Goal: Task Accomplishment & Management: Complete application form

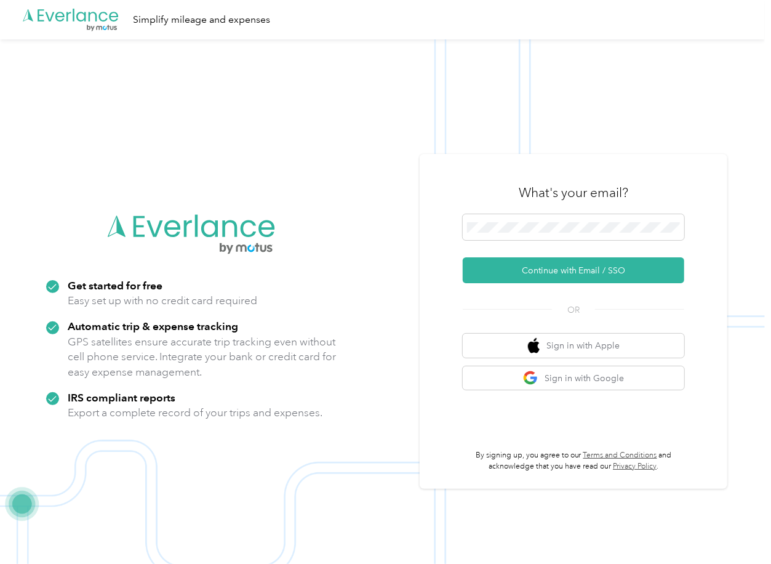
drag, startPoint x: 504, startPoint y: 264, endPoint x: 110, endPoint y: 263, distance: 393.4
click at [504, 265] on button "Continue with Email / SSO" at bounding box center [574, 270] width 222 height 26
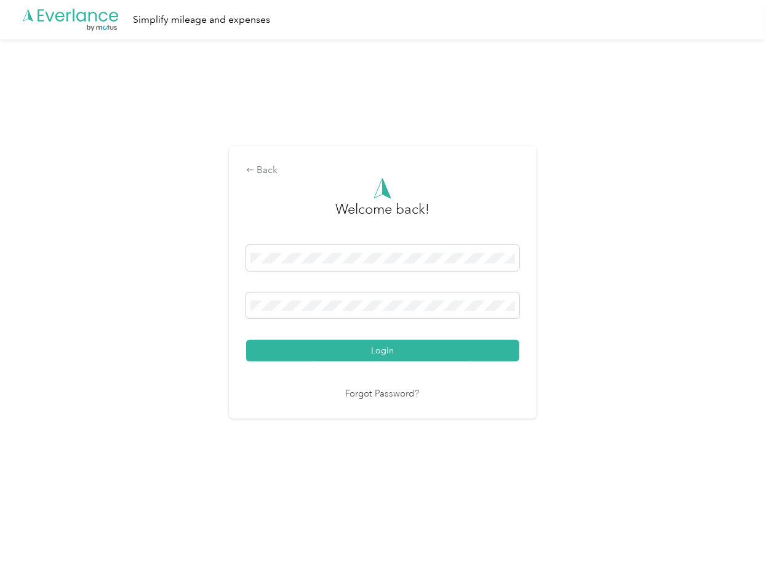
click at [318, 348] on button "Login" at bounding box center [382, 351] width 273 height 22
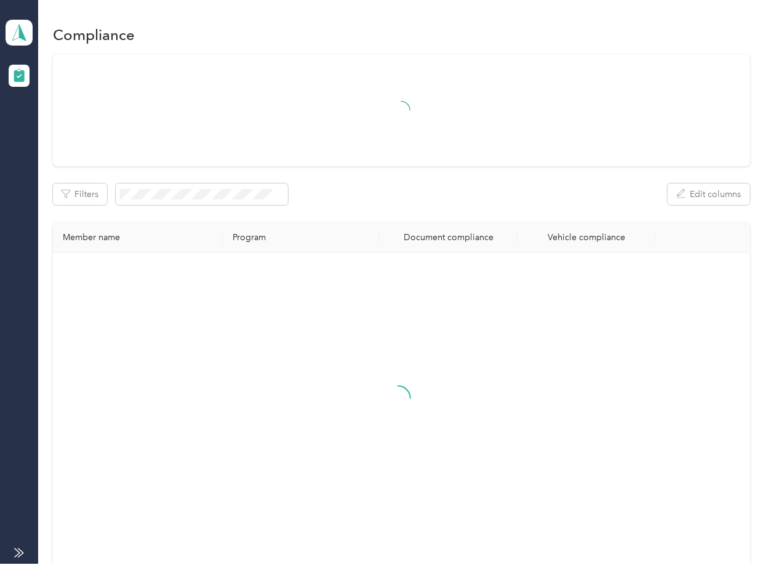
click at [408, 201] on div "Filters Edit columns" at bounding box center [401, 194] width 697 height 22
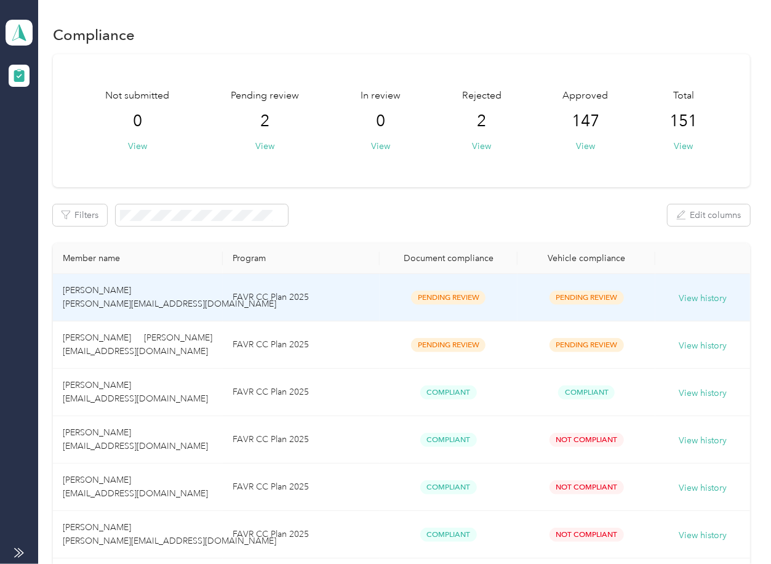
click at [300, 303] on td "FAVR CC Plan 2025" at bounding box center [301, 297] width 157 height 47
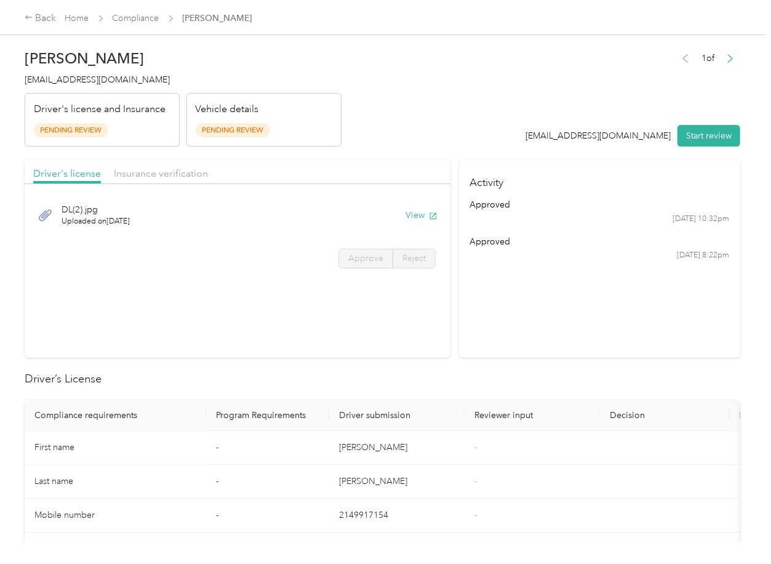
click at [387, 339] on section "Driver's license Insurance verification DL(2).jpg Uploaded on [DATE] View Appro…" at bounding box center [238, 258] width 426 height 198
drag, startPoint x: 326, startPoint y: 283, endPoint x: 405, endPoint y: 247, distance: 87.1
click at [326, 283] on section "Driver's license Insurance verification DL(2).jpg Uploaded on [DATE] View Appro…" at bounding box center [238, 258] width 426 height 198
click at [412, 221] on button "View" at bounding box center [422, 215] width 32 height 13
drag, startPoint x: 353, startPoint y: 167, endPoint x: 244, endPoint y: 167, distance: 108.3
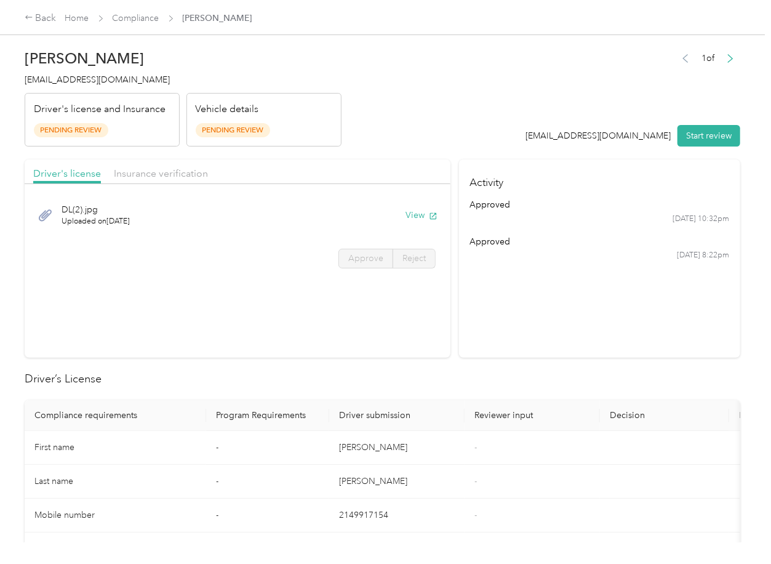
click at [353, 167] on div "Driver's license Insurance verification" at bounding box center [238, 171] width 426 height 25
click at [149, 172] on span "Insurance verification" at bounding box center [161, 173] width 94 height 12
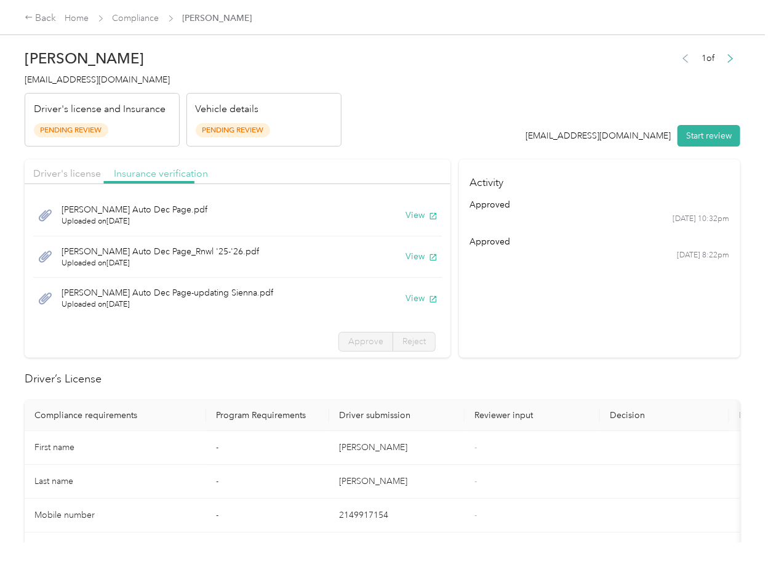
click at [149, 172] on span "Insurance verification" at bounding box center [161, 173] width 94 height 12
click at [406, 213] on button "View" at bounding box center [422, 215] width 32 height 13
click at [406, 253] on button "View" at bounding box center [422, 256] width 32 height 13
click at [406, 299] on button "View" at bounding box center [422, 298] width 32 height 13
drag, startPoint x: 622, startPoint y: 299, endPoint x: 656, endPoint y: 154, distance: 148.6
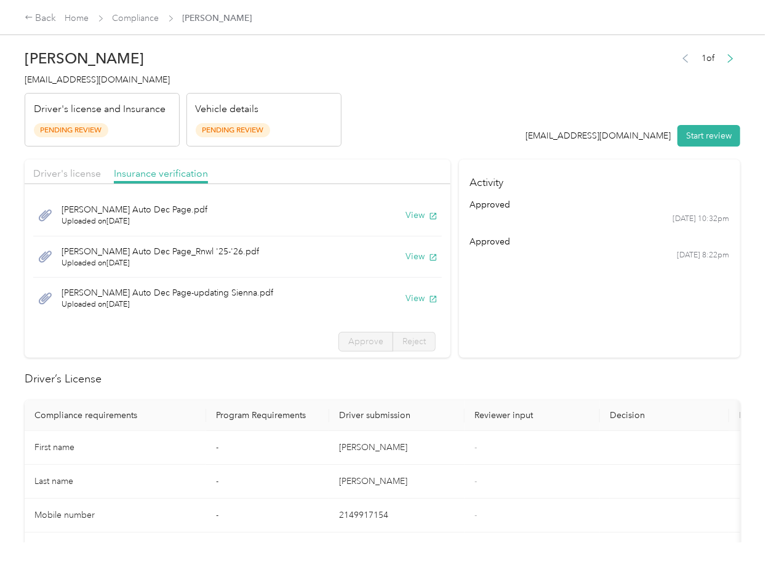
click at [622, 299] on section "Activity approved [DATE] 10:32pm approved [DATE] 8:22pm" at bounding box center [599, 258] width 281 height 198
click at [686, 127] on button "Start review" at bounding box center [709, 136] width 63 height 22
click at [77, 170] on span "Driver's license" at bounding box center [67, 173] width 68 height 12
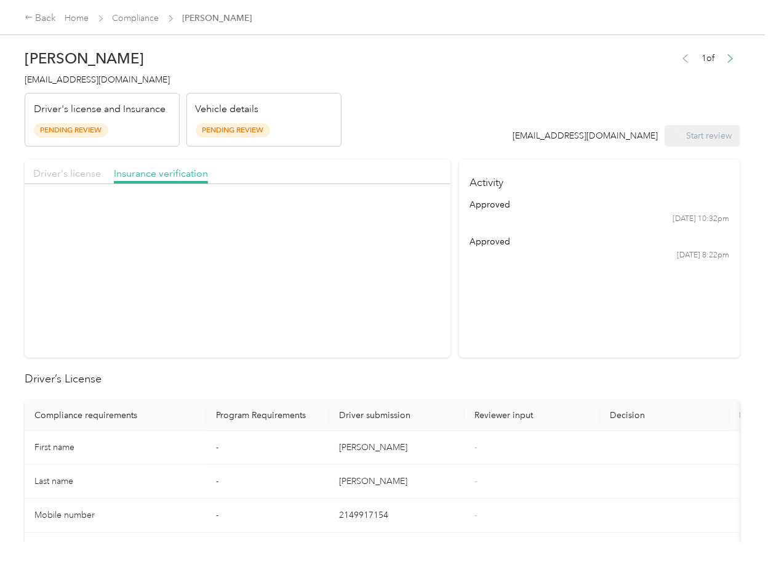
click at [77, 170] on span "Driver's license" at bounding box center [67, 173] width 68 height 12
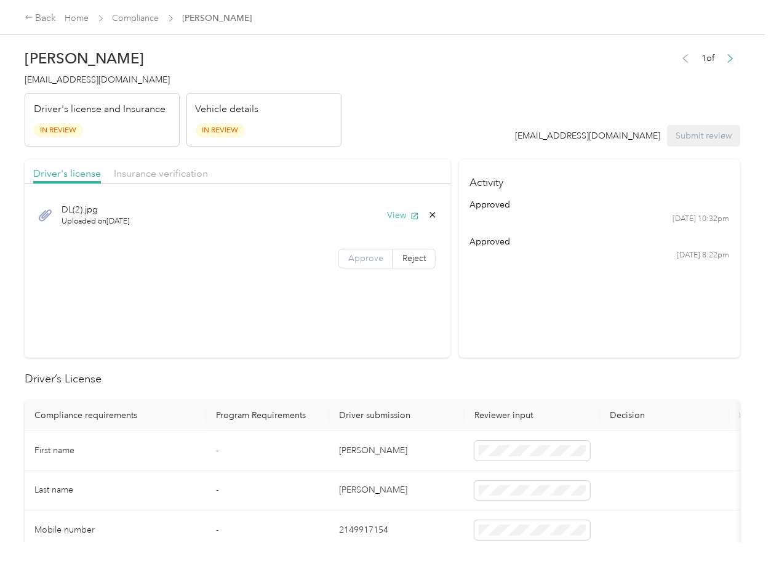
click at [369, 253] on span "Approve" at bounding box center [365, 258] width 35 height 10
click at [164, 177] on span "Insurance verification" at bounding box center [161, 173] width 94 height 12
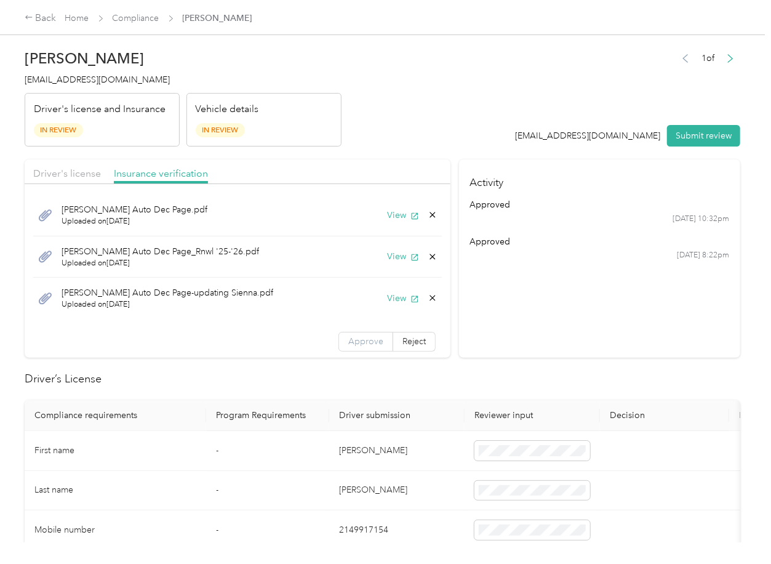
click at [348, 339] on span "Approve" at bounding box center [365, 341] width 35 height 10
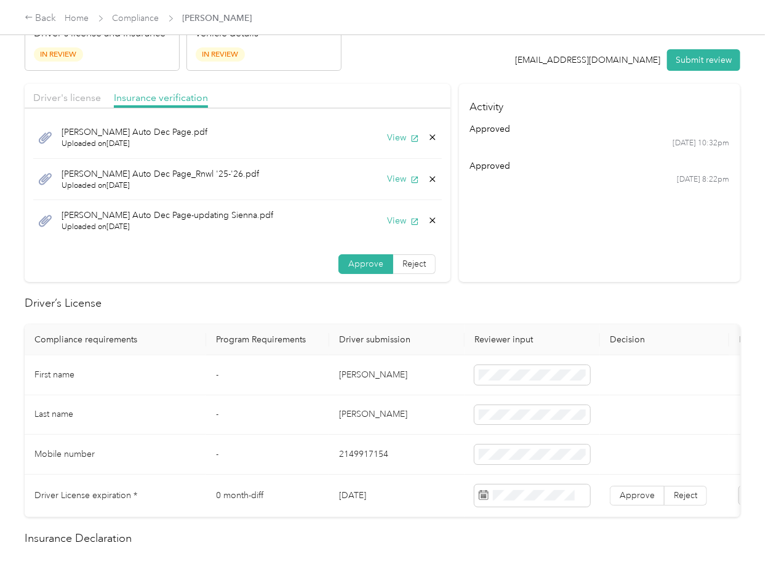
scroll to position [164, 0]
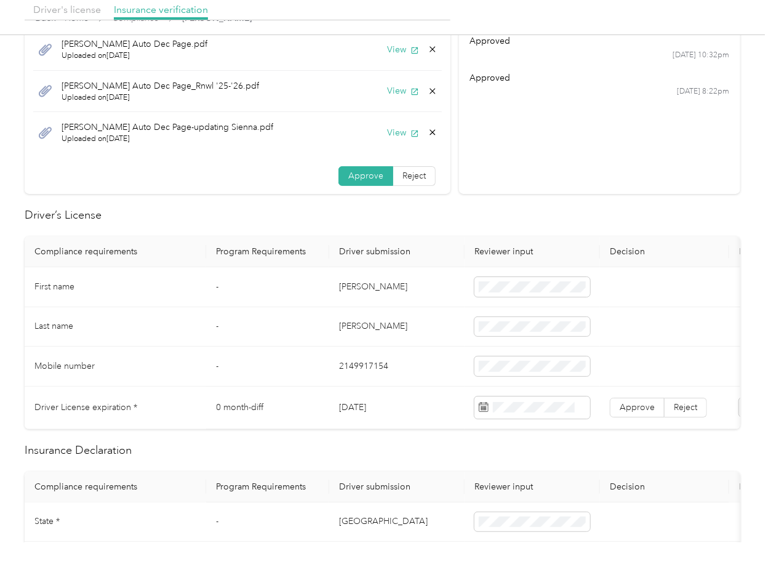
click at [367, 409] on td "[DATE]" at bounding box center [396, 408] width 135 height 42
copy td "[DATE]"
click at [454, 217] on h2 "Driver’s License" at bounding box center [383, 215] width 716 height 17
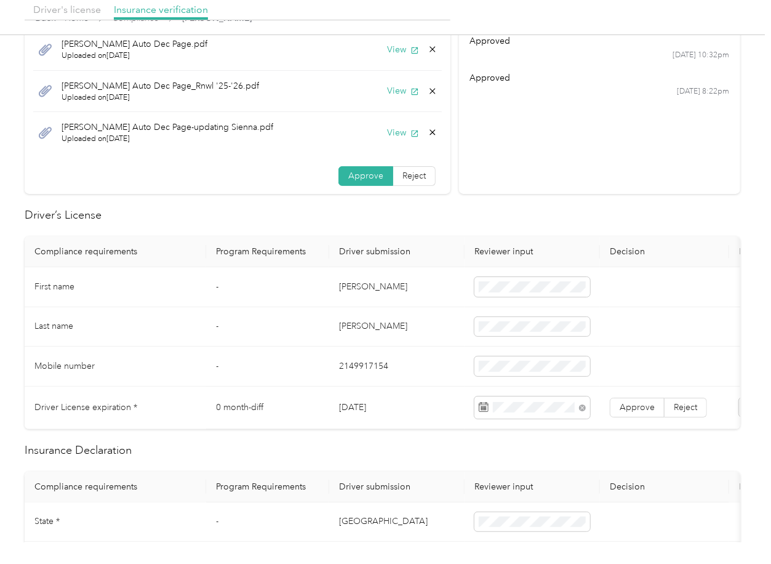
click at [635, 417] on td "Approve Reject" at bounding box center [664, 408] width 129 height 42
click at [633, 408] on span "Approve" at bounding box center [637, 407] width 35 height 10
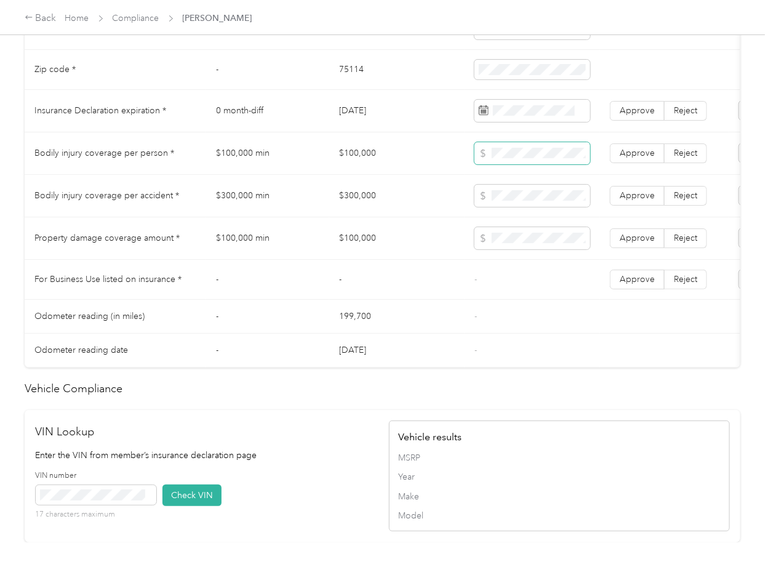
scroll to position [656, 0]
click at [371, 211] on td "$300,000" at bounding box center [396, 195] width 135 height 42
click at [637, 115] on span "Approve" at bounding box center [637, 110] width 35 height 10
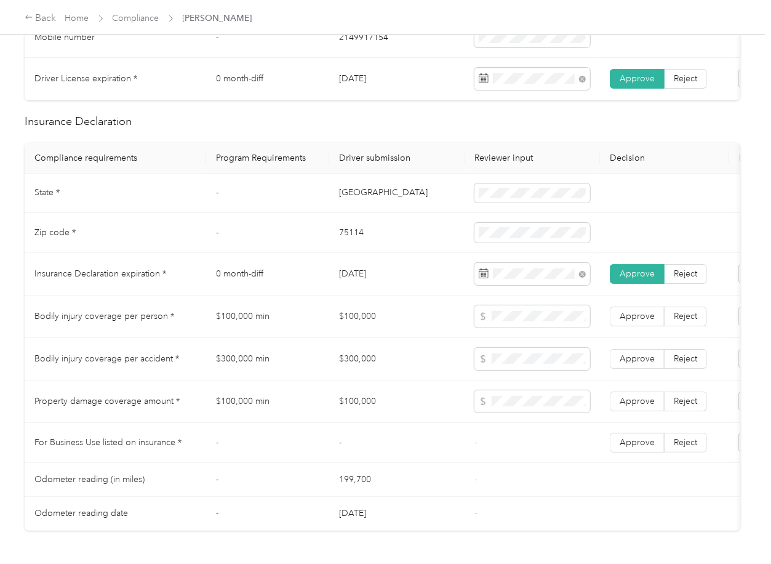
click at [341, 204] on td "[GEOGRAPHIC_DATA]" at bounding box center [396, 194] width 135 height 40
copy td "[GEOGRAPHIC_DATA]"
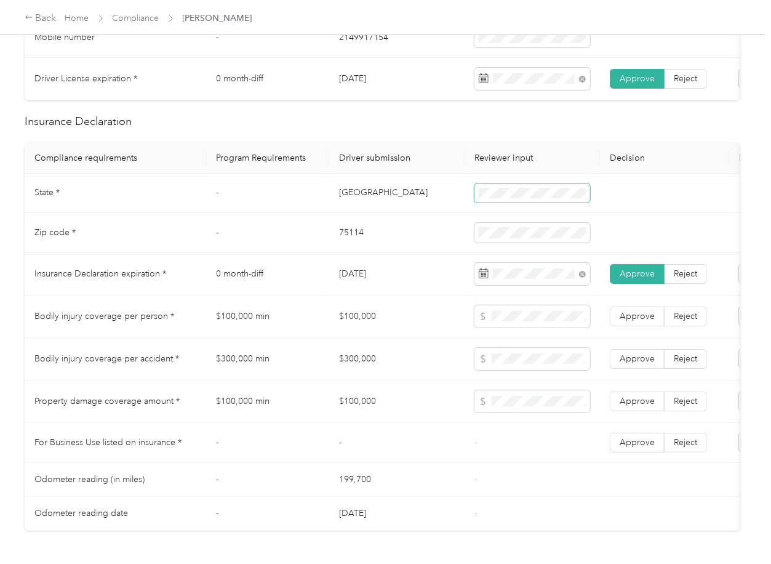
click at [484, 203] on span at bounding box center [533, 193] width 116 height 20
click at [343, 242] on td "75114" at bounding box center [396, 233] width 135 height 40
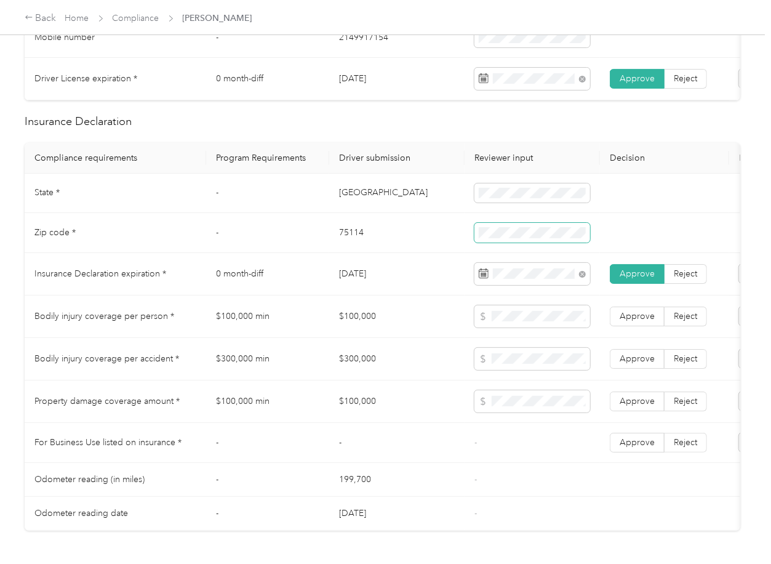
click at [497, 236] on span at bounding box center [533, 233] width 116 height 20
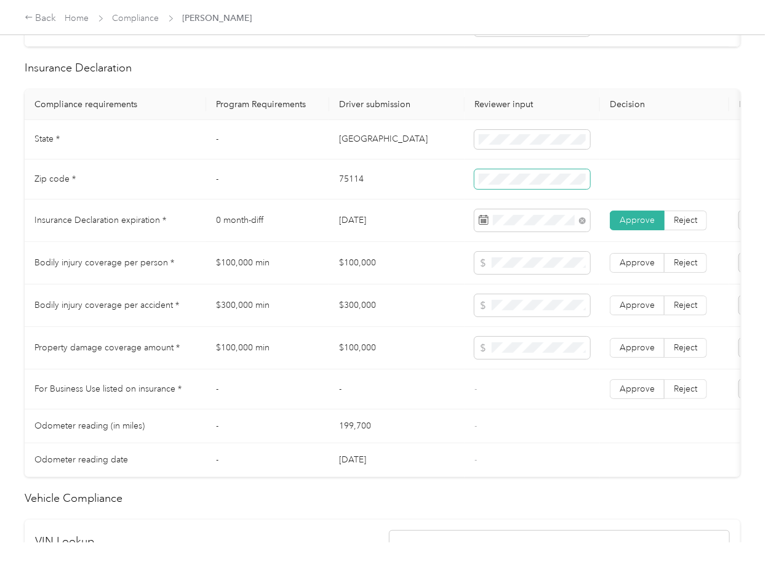
scroll to position [574, 0]
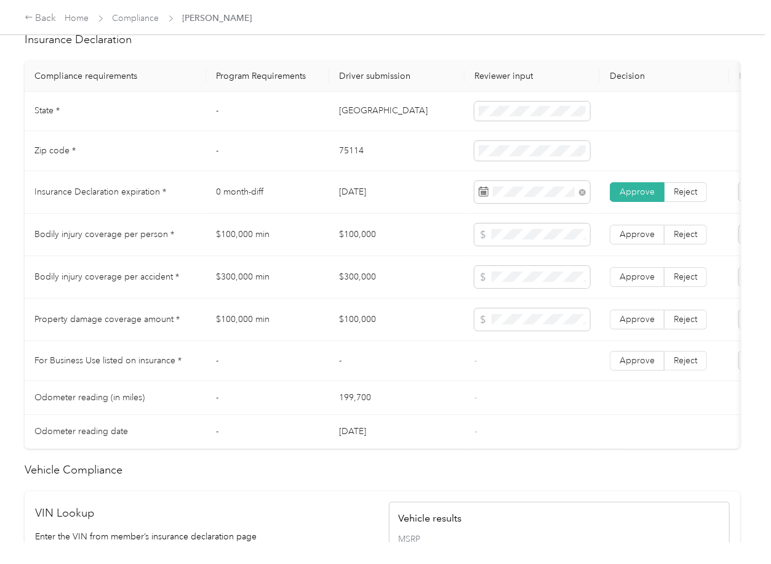
click at [356, 249] on td "$100,000" at bounding box center [396, 235] width 135 height 42
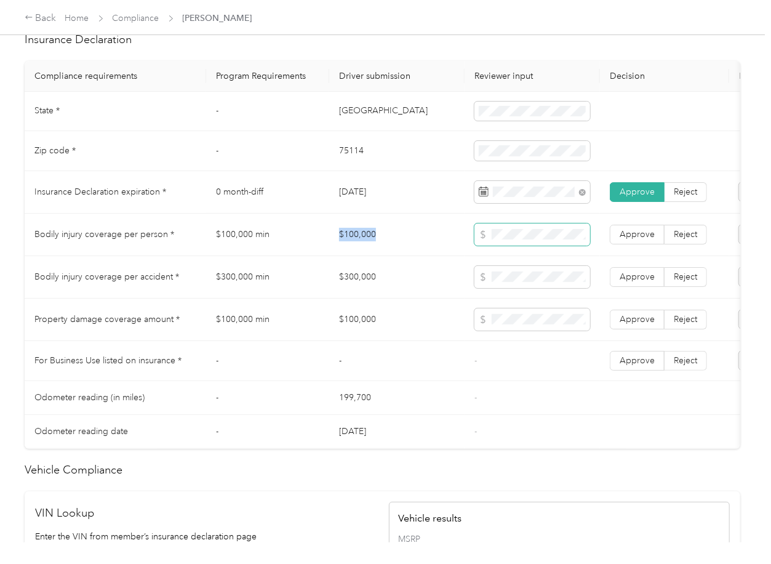
copy td "$100,000"
click at [339, 279] on td "$300,000" at bounding box center [396, 277] width 135 height 42
click at [358, 289] on td "$300,000" at bounding box center [396, 277] width 135 height 42
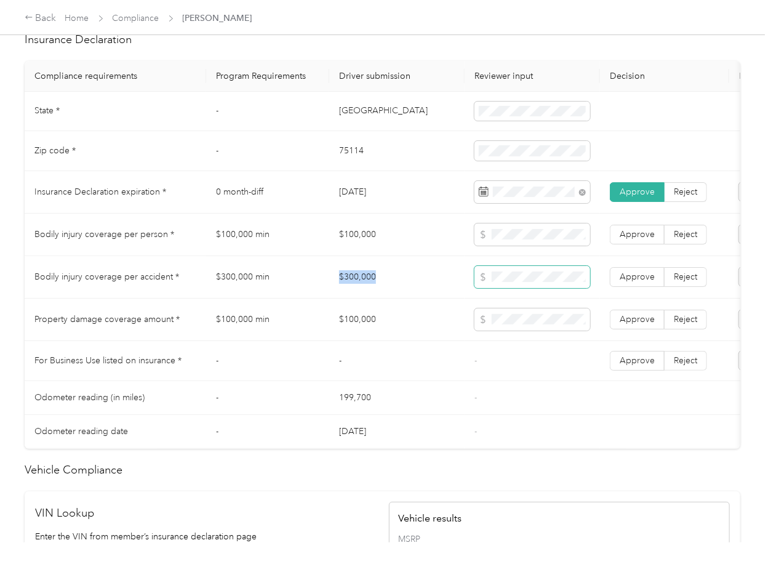
copy td "$300,000"
click at [530, 288] on span at bounding box center [533, 277] width 116 height 22
drag, startPoint x: 630, startPoint y: 283, endPoint x: 632, endPoint y: 276, distance: 7.0
click at [631, 282] on span "Approve" at bounding box center [637, 276] width 35 height 10
click at [633, 239] on span "Approve" at bounding box center [637, 234] width 35 height 10
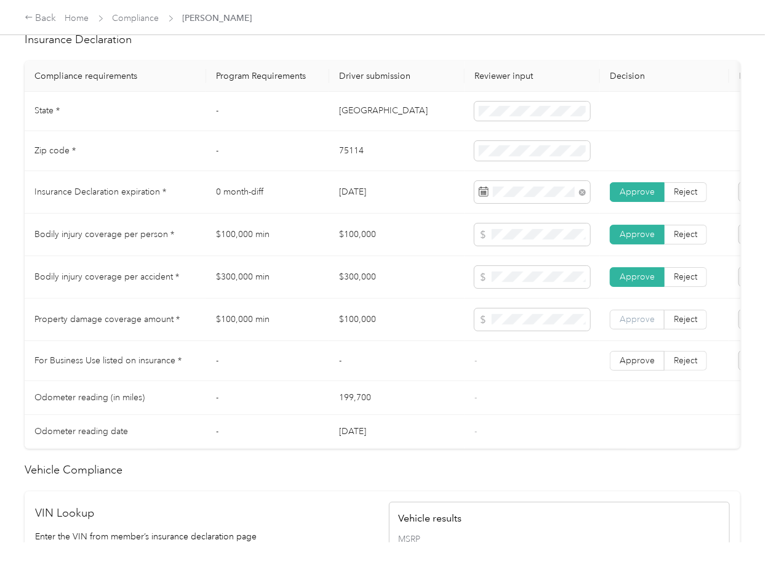
click at [629, 324] on span "Approve" at bounding box center [637, 319] width 35 height 10
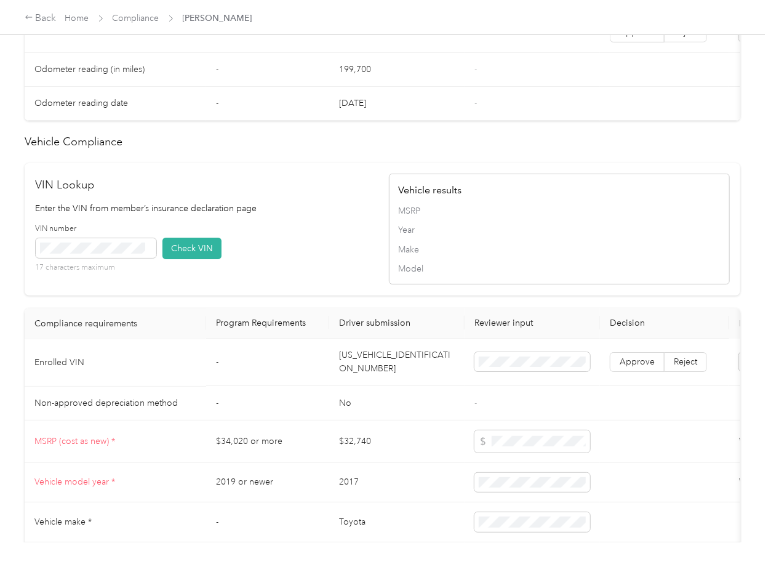
click at [376, 382] on td "[US_VEHICLE_IDENTIFICATION_NUMBER]" at bounding box center [396, 362] width 135 height 47
copy td "[US_VEHICLE_IDENTIFICATION_NUMBER]"
drag, startPoint x: 323, startPoint y: 246, endPoint x: 210, endPoint y: 262, distance: 113.8
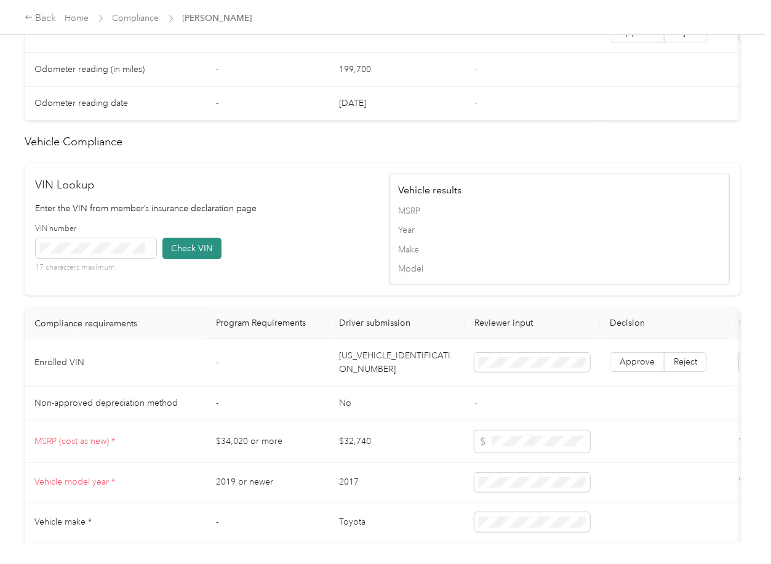
click at [323, 246] on div "VIN Lookup Enter the VIN from member’s insurance declaration page VIN number 17…" at bounding box center [206, 229] width 341 height 105
click at [183, 259] on button "Check VIN" at bounding box center [192, 249] width 59 height 22
click at [644, 367] on span "Approve" at bounding box center [637, 362] width 35 height 10
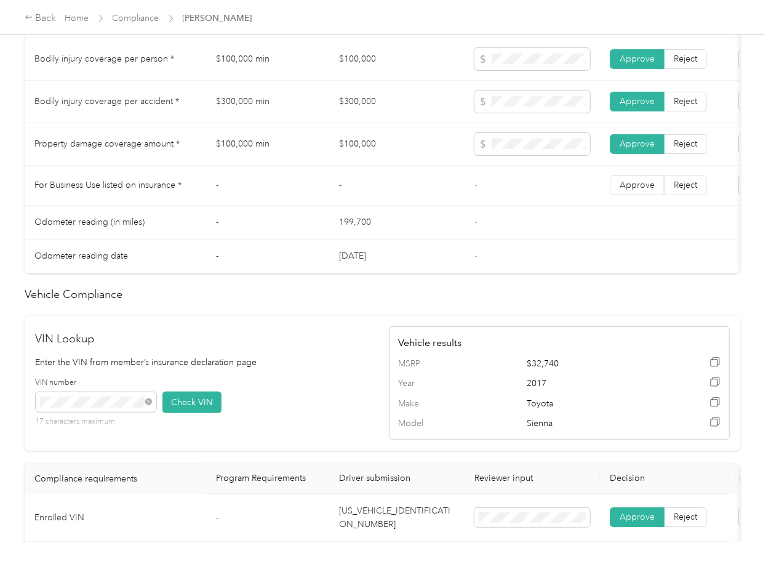
scroll to position [749, 0]
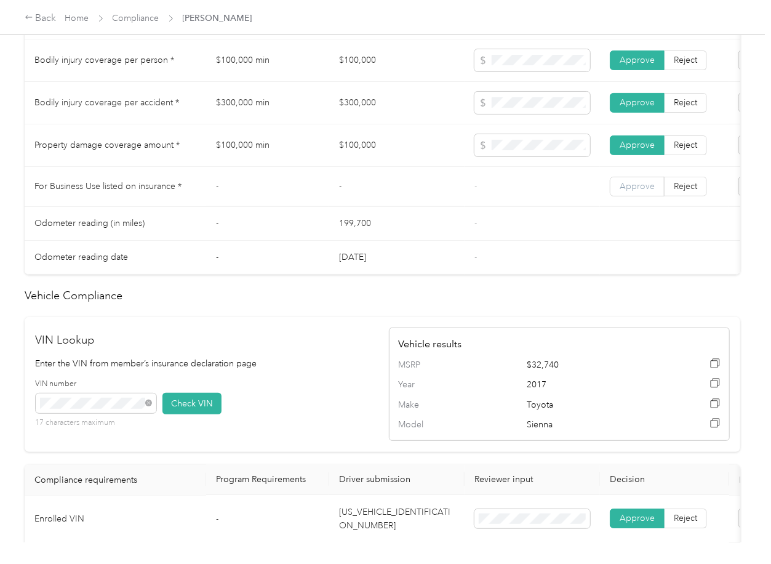
click at [658, 193] on label "Approve" at bounding box center [637, 187] width 55 height 20
click at [534, 233] on td "-" at bounding box center [532, 224] width 135 height 34
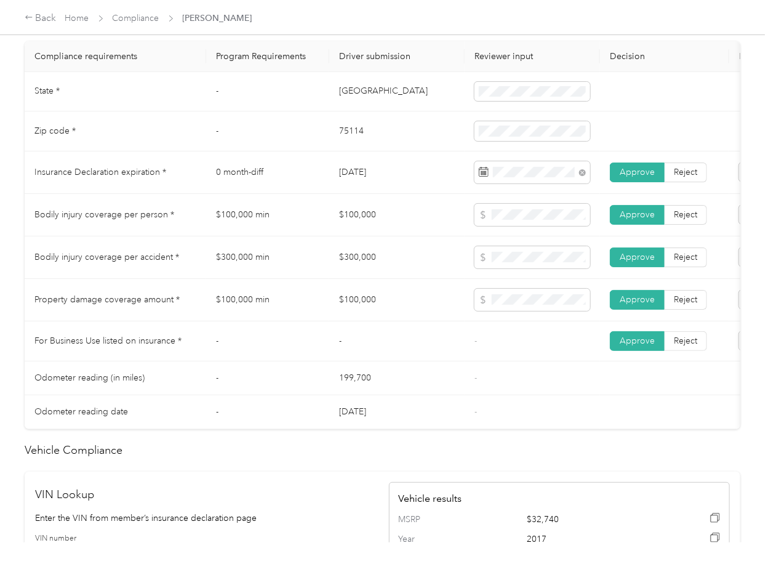
scroll to position [584, 0]
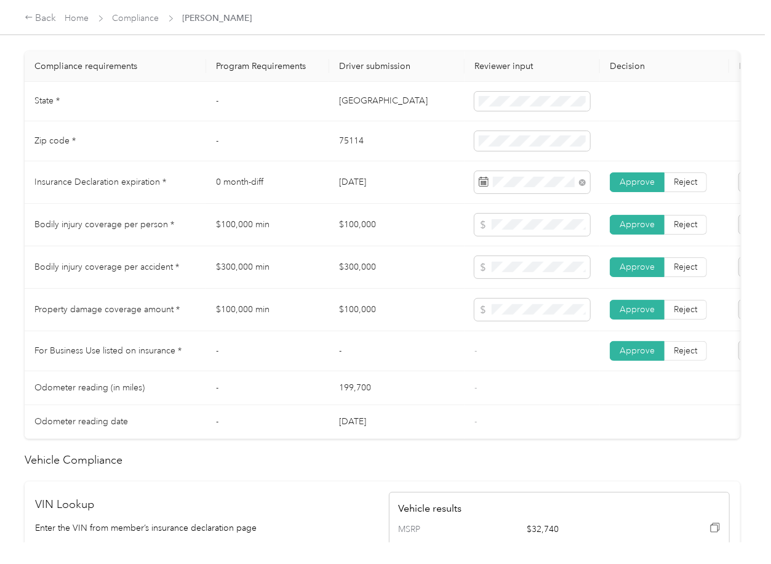
drag, startPoint x: 489, startPoint y: 233, endPoint x: 512, endPoint y: 256, distance: 32.2
click at [489, 233] on span at bounding box center [533, 225] width 116 height 22
click at [288, 289] on td "$300,000 min" at bounding box center [267, 267] width 123 height 42
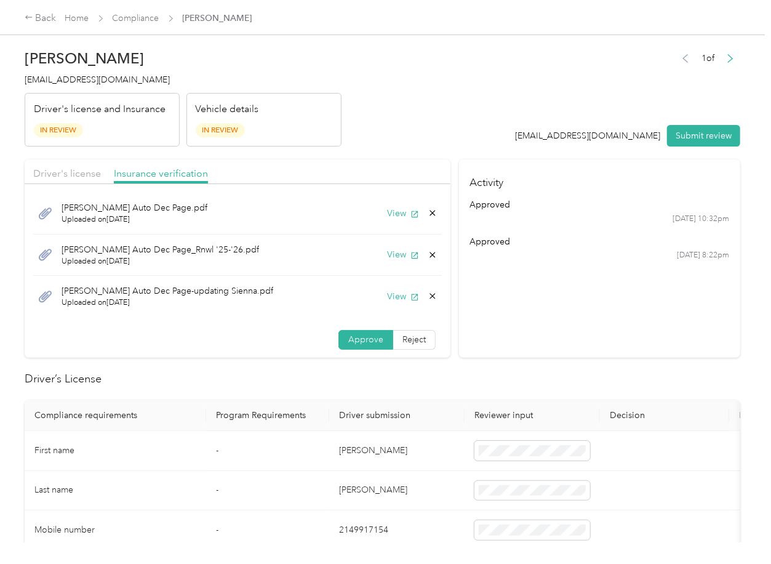
click at [428, 299] on icon at bounding box center [433, 296] width 10 height 10
click at [380, 302] on button "Yes" at bounding box center [386, 305] width 24 height 20
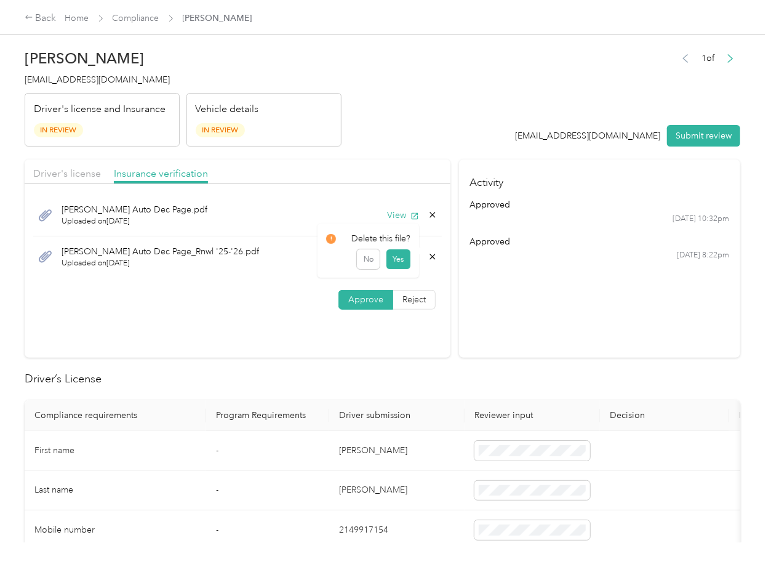
click at [428, 255] on icon at bounding box center [433, 257] width 10 height 10
click at [401, 265] on button "Yes" at bounding box center [398, 266] width 24 height 20
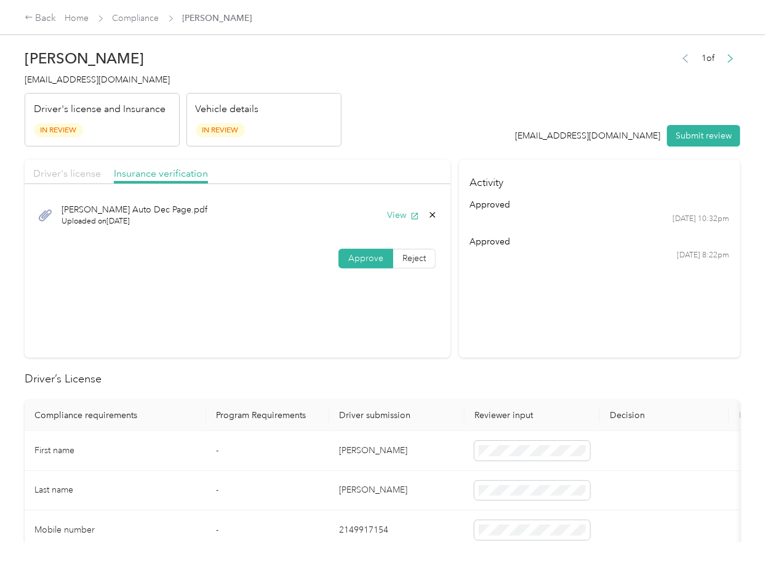
click at [43, 173] on span "Driver's license" at bounding box center [67, 173] width 68 height 12
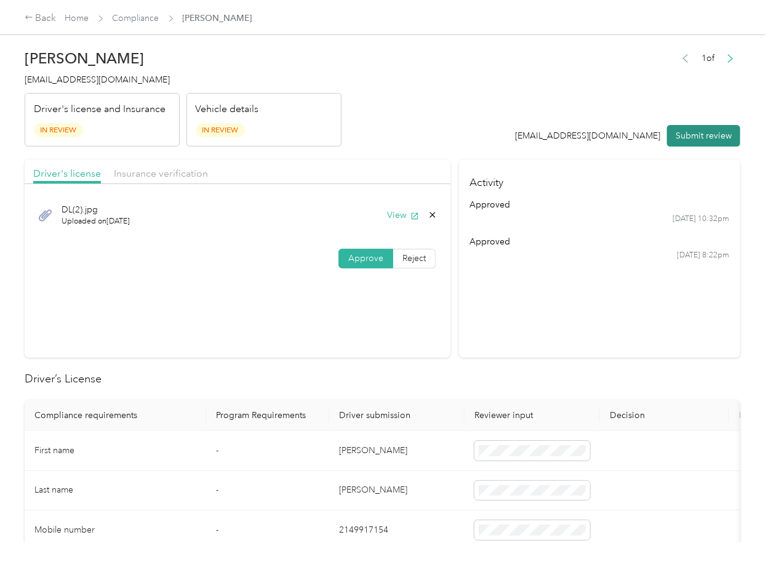
drag, startPoint x: 684, startPoint y: 134, endPoint x: 540, endPoint y: 134, distance: 143.4
click at [683, 134] on button "Submit review" at bounding box center [703, 136] width 73 height 22
click at [39, 69] on div "[PERSON_NAME] [PERSON_NAME][EMAIL_ADDRESS][DOMAIN_NAME] Driver's license and In…" at bounding box center [183, 94] width 317 height 103
click at [38, 81] on span "[EMAIL_ADDRESS][DOMAIN_NAME]" at bounding box center [97, 79] width 145 height 10
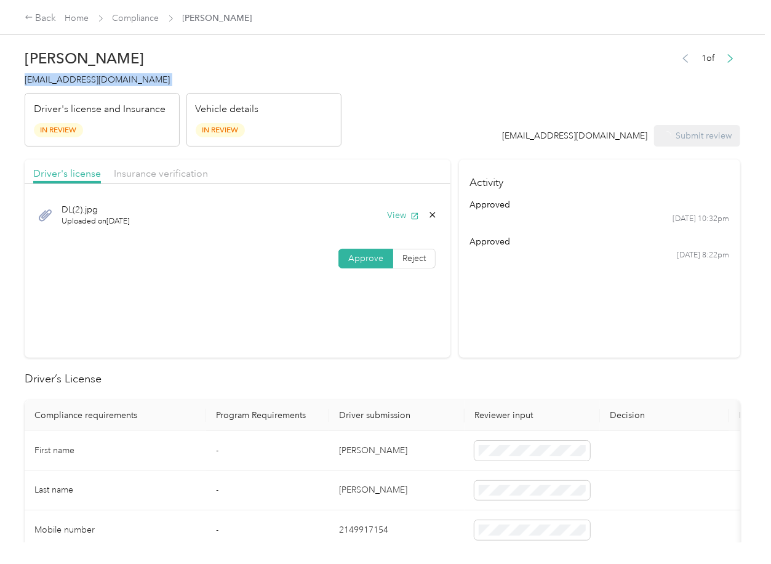
click at [38, 81] on span "[EMAIL_ADDRESS][DOMAIN_NAME]" at bounding box center [97, 79] width 145 height 10
copy span "[EMAIL_ADDRESS][DOMAIN_NAME]"
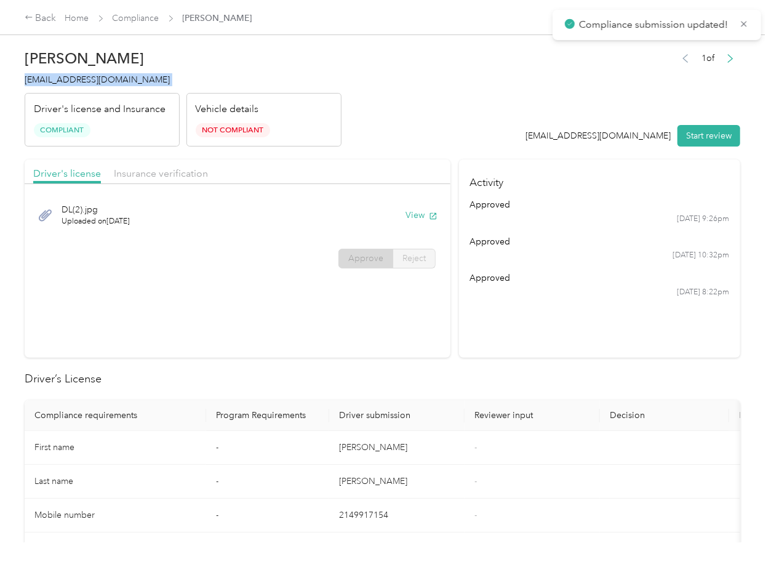
click at [441, 347] on section "Driver's license Insurance verification DL(2).jpg Uploaded on [DATE] View Appro…" at bounding box center [238, 258] width 426 height 198
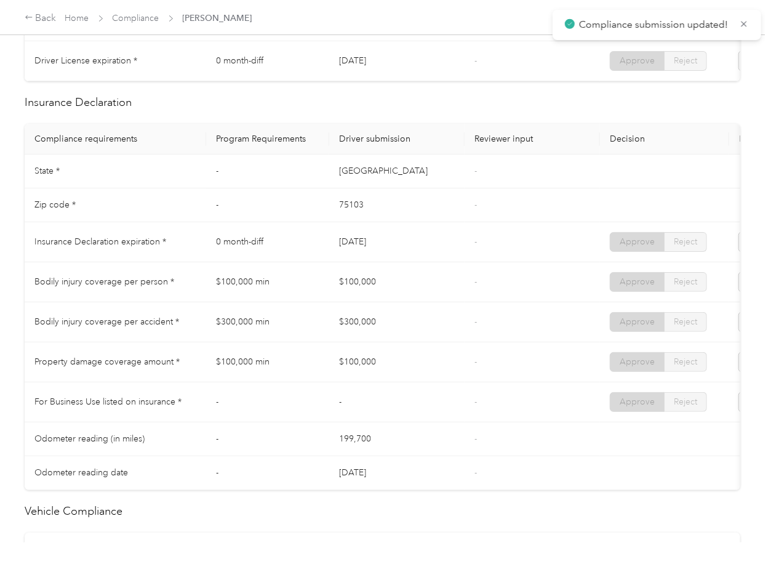
scroll to position [492, 0]
drag, startPoint x: 401, startPoint y: 266, endPoint x: 396, endPoint y: 261, distance: 7.4
click at [401, 261] on td "[DATE]" at bounding box center [396, 241] width 135 height 40
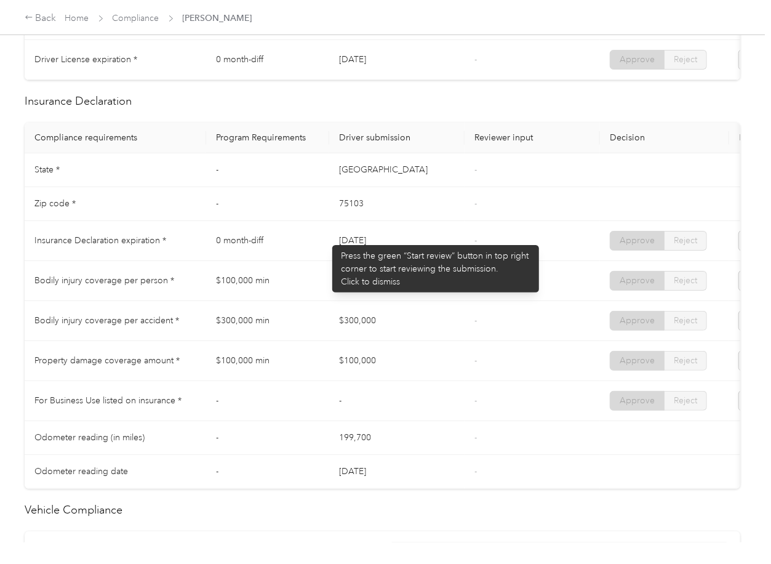
drag, startPoint x: 326, startPoint y: 239, endPoint x: 435, endPoint y: 239, distance: 109.0
click at [435, 239] on tr "Insurance Declaration expiration * 0 month-diff [DATE] - Approve Reject" at bounding box center [459, 241] width 868 height 40
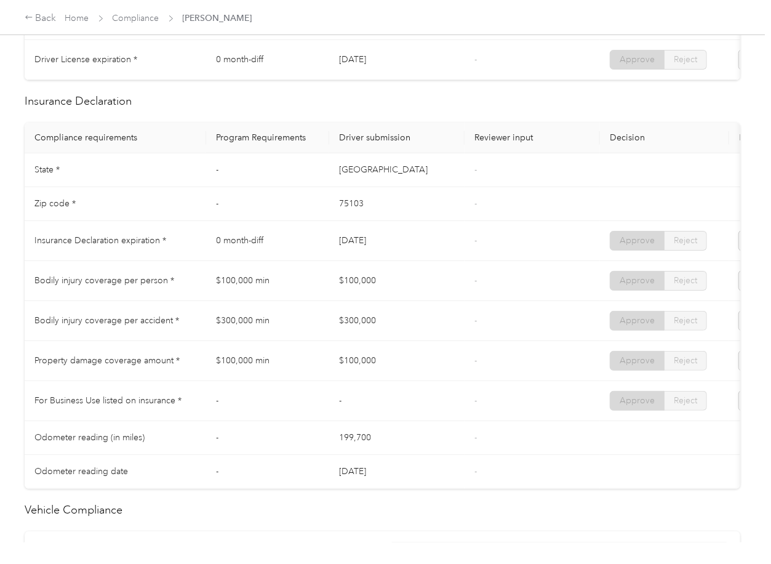
click at [435, 239] on td "[DATE]" at bounding box center [396, 241] width 135 height 40
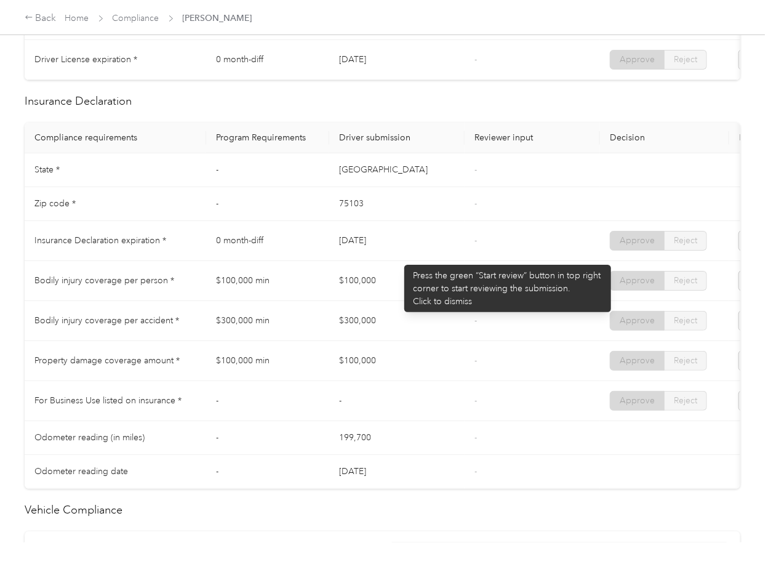
drag, startPoint x: 361, startPoint y: 269, endPoint x: 440, endPoint y: 283, distance: 80.6
click at [438, 280] on tbody "State * - [US_STATE] - Zip code * - 75103 - Insurance Declaration expiration * …" at bounding box center [459, 320] width 868 height 335
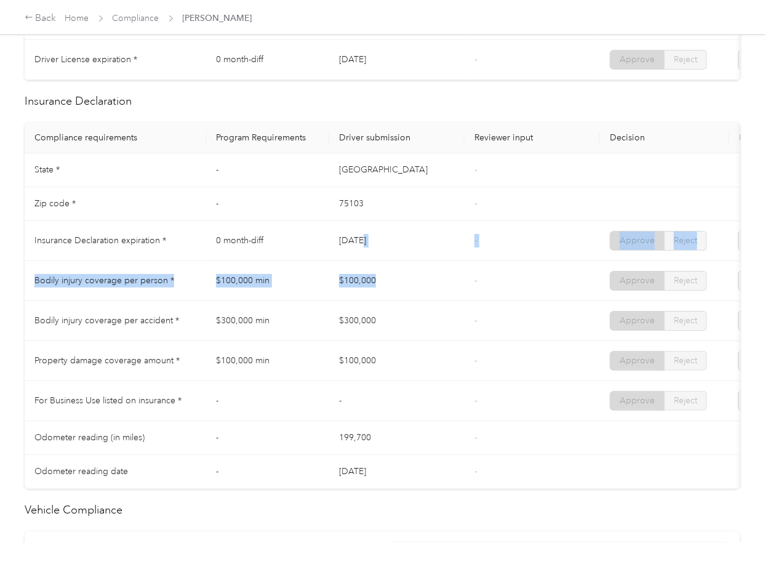
drag, startPoint x: 415, startPoint y: 293, endPoint x: 390, endPoint y: 314, distance: 32.3
click at [415, 294] on td "$100,000" at bounding box center [396, 281] width 135 height 40
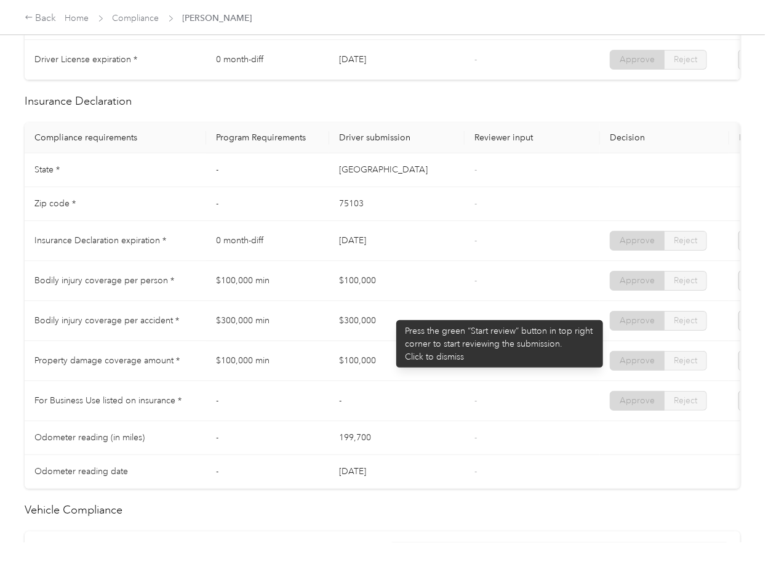
click at [359, 323] on td "$300,000" at bounding box center [396, 321] width 135 height 40
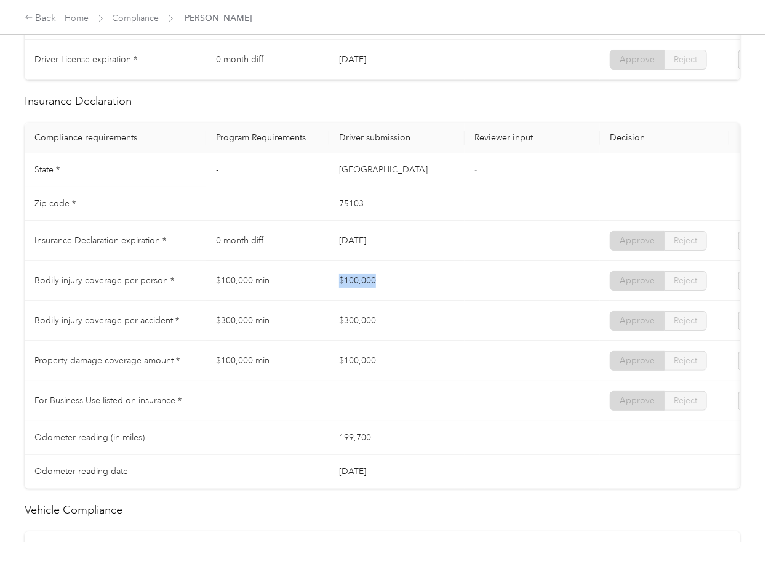
drag, startPoint x: 299, startPoint y: 274, endPoint x: 392, endPoint y: 288, distance: 93.4
click at [391, 286] on tr "Bodily injury coverage per person * $100,000 min $100,000 - Approve Reject" at bounding box center [459, 281] width 868 height 40
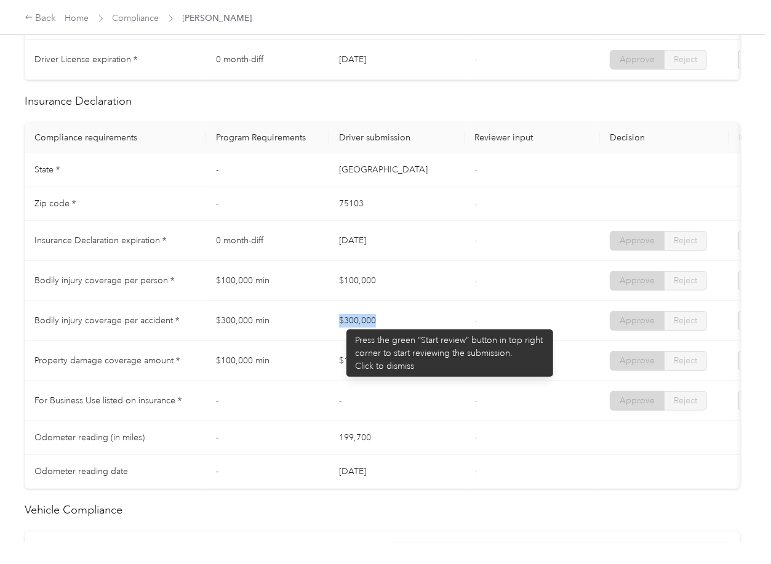
drag, startPoint x: 331, startPoint y: 323, endPoint x: 357, endPoint y: 343, distance: 32.5
click at [409, 324] on tr "Bodily injury coverage per accident * $300,000 min $300,000 - Approve Reject" at bounding box center [459, 321] width 868 height 40
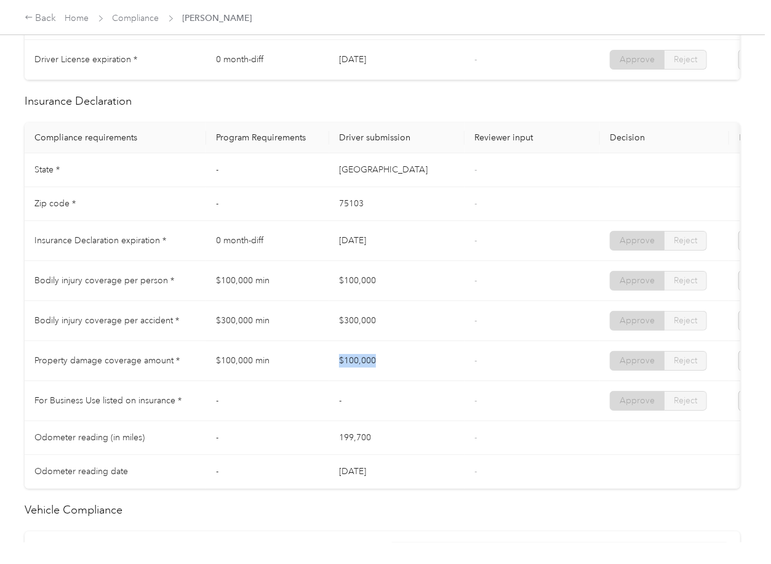
drag, startPoint x: 318, startPoint y: 353, endPoint x: 453, endPoint y: 363, distance: 135.8
click at [442, 362] on tr "Property damage coverage amount * $100,000 min $100,000 - Approve Reject" at bounding box center [459, 361] width 868 height 40
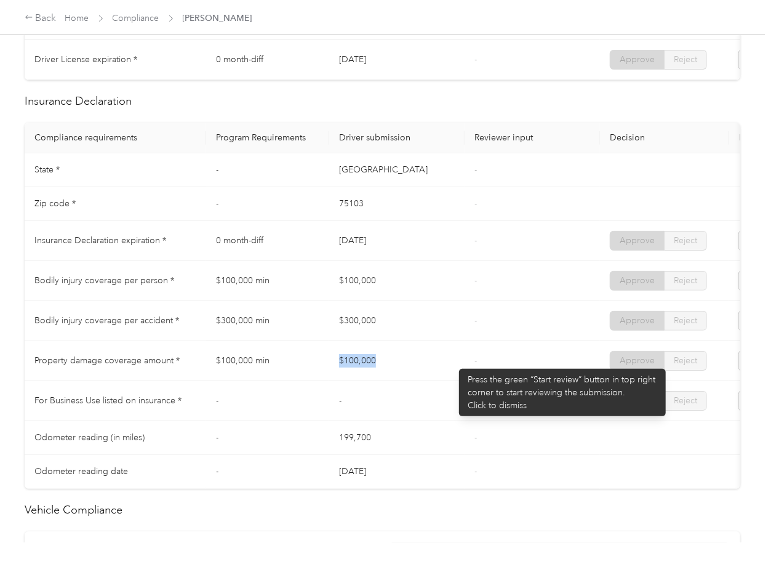
click at [454, 363] on td "$100,000" at bounding box center [396, 361] width 135 height 40
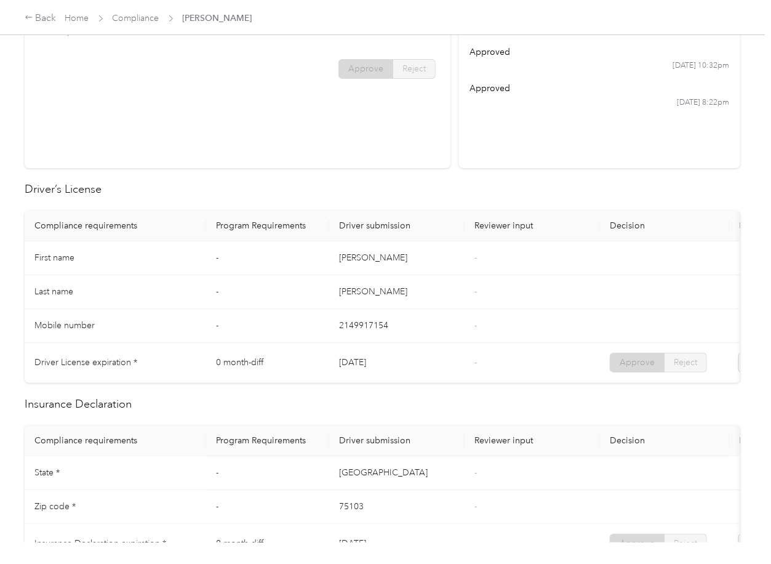
scroll to position [0, 0]
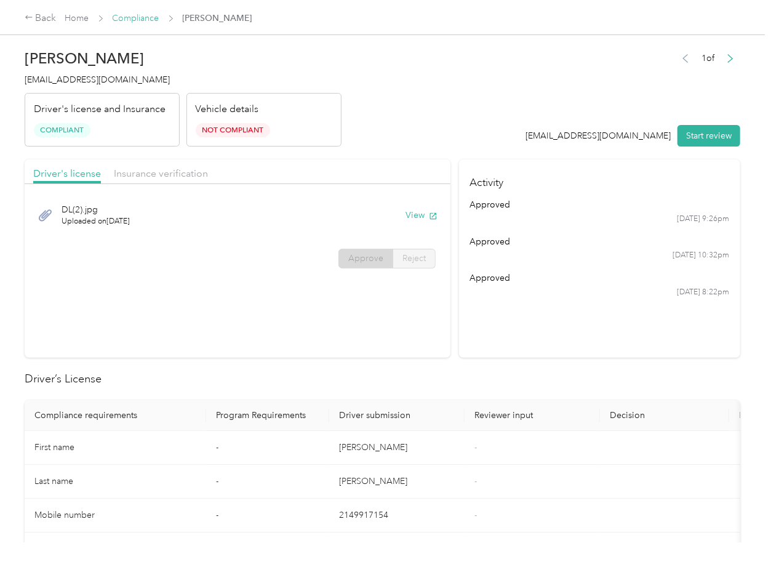
click at [134, 20] on link "Compliance" at bounding box center [136, 18] width 47 height 10
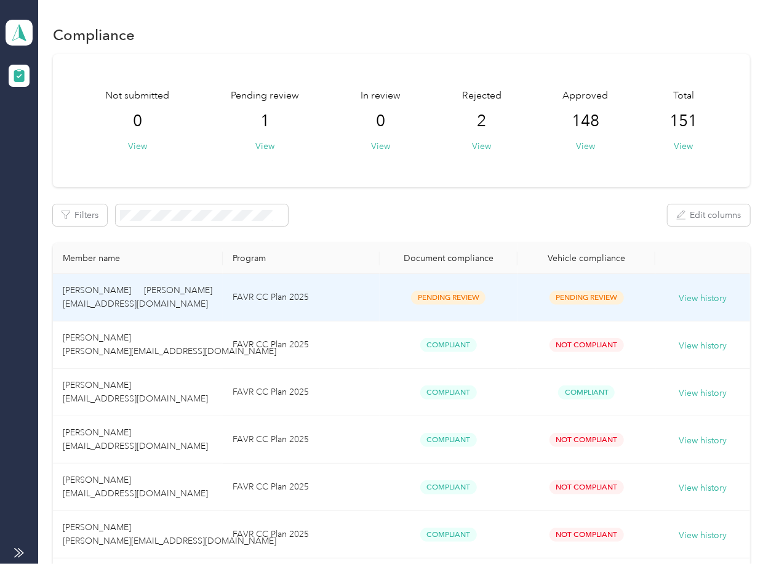
click at [134, 304] on span "[PERSON_NAME] [PERSON_NAME] [EMAIL_ADDRESS][DOMAIN_NAME]" at bounding box center [142, 297] width 158 height 24
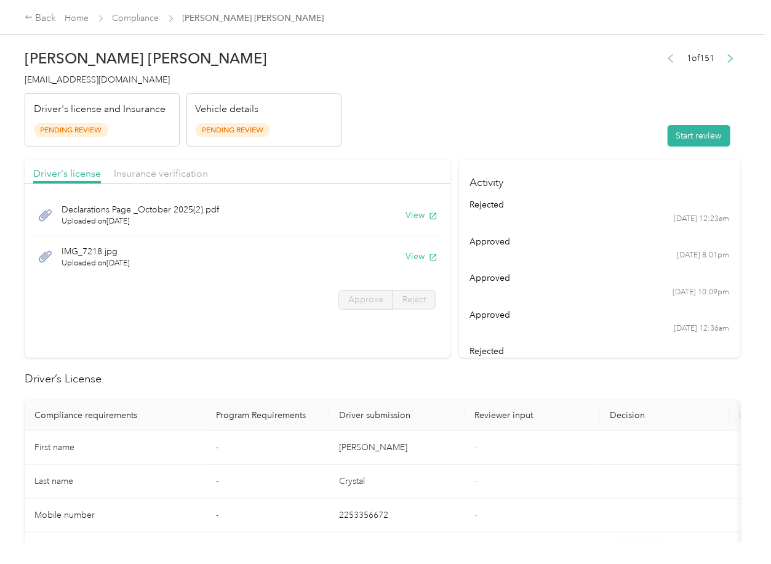
drag, startPoint x: 526, startPoint y: 395, endPoint x: 486, endPoint y: 259, distance: 141.2
click at [411, 211] on button "View" at bounding box center [422, 215] width 32 height 13
click at [422, 264] on div "IMG_7218.jpg Uploaded on [DATE] View" at bounding box center [237, 256] width 409 height 41
click at [410, 253] on button "View" at bounding box center [422, 256] width 32 height 13
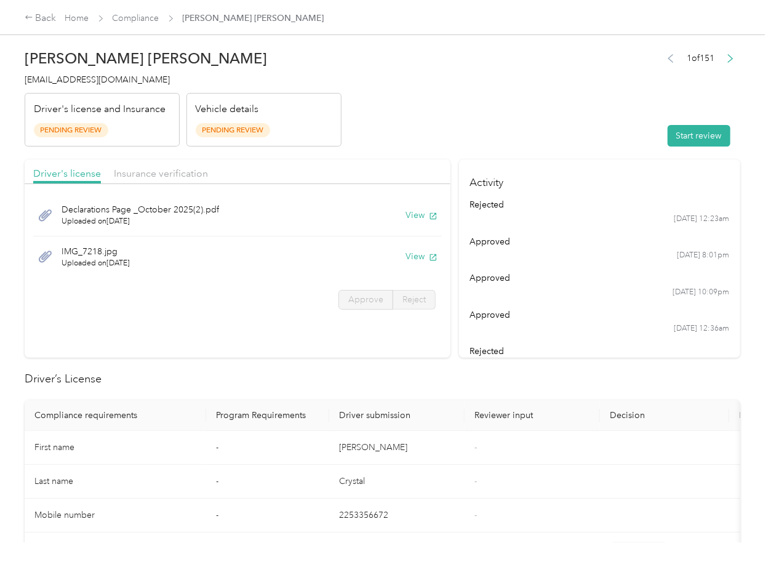
click at [297, 171] on div "Driver's license Insurance verification" at bounding box center [238, 171] width 426 height 25
click at [171, 174] on span "Insurance verification" at bounding box center [161, 173] width 94 height 12
click at [155, 175] on span "Insurance verification" at bounding box center [161, 173] width 94 height 12
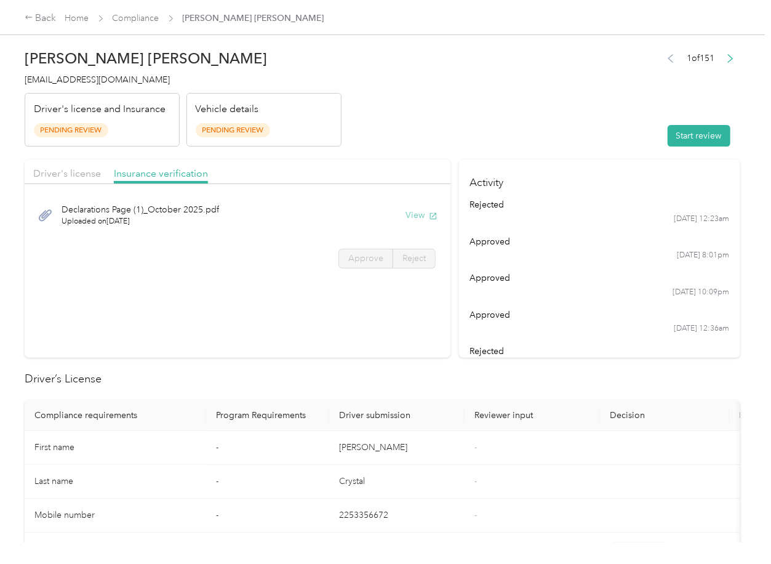
click at [411, 212] on button "View" at bounding box center [422, 215] width 32 height 13
click at [672, 132] on button "Start review" at bounding box center [699, 136] width 63 height 22
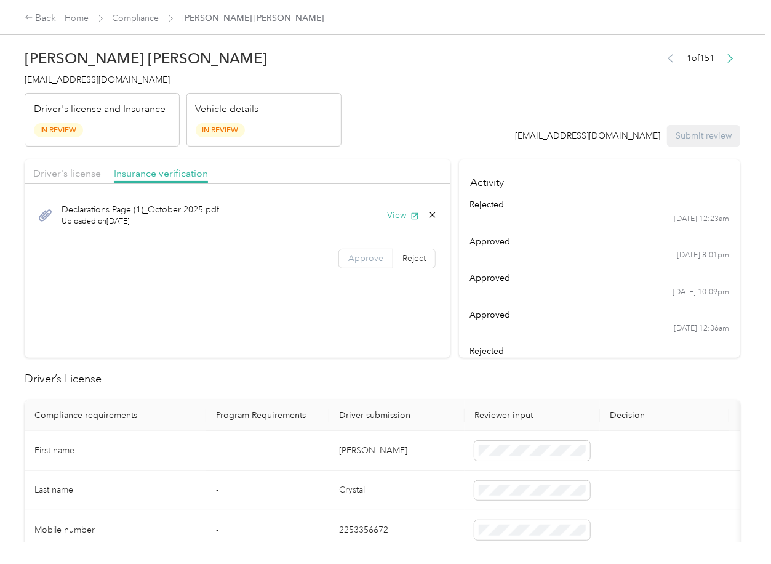
click at [375, 253] on span "Approve" at bounding box center [365, 258] width 35 height 10
click at [62, 168] on span "Driver's license" at bounding box center [67, 173] width 68 height 12
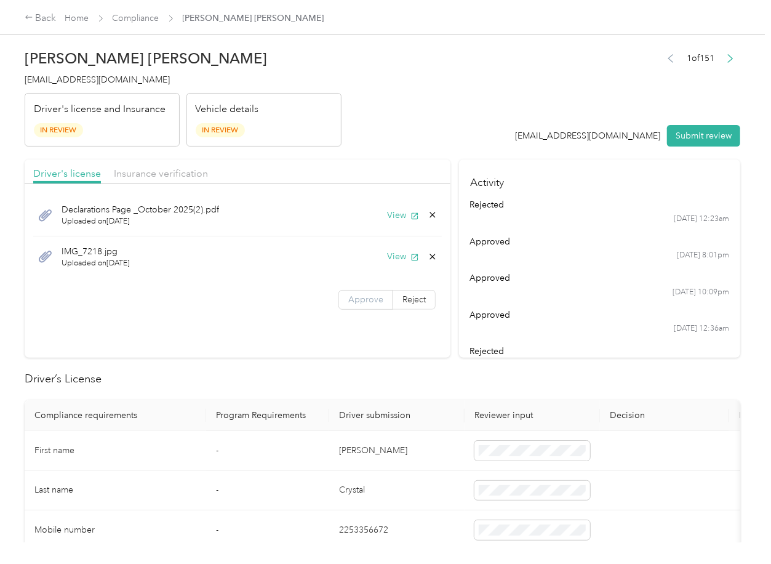
click at [359, 306] on label "Approve" at bounding box center [366, 300] width 55 height 20
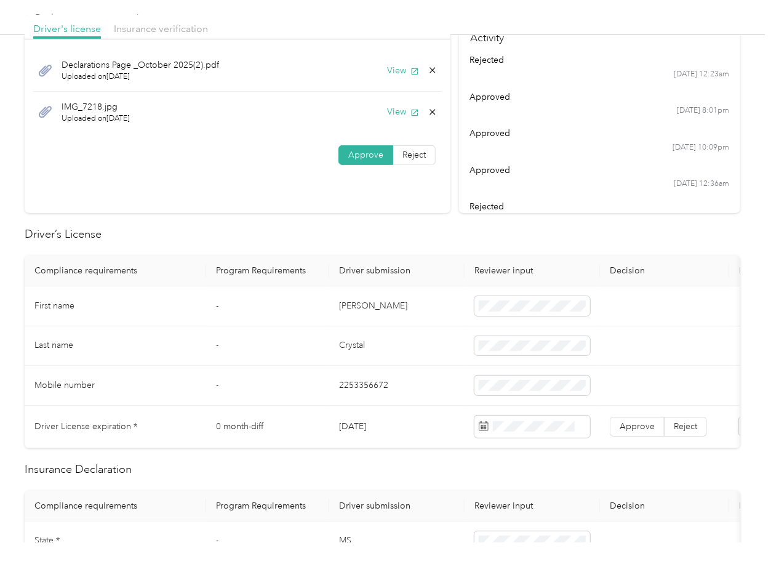
scroll to position [246, 0]
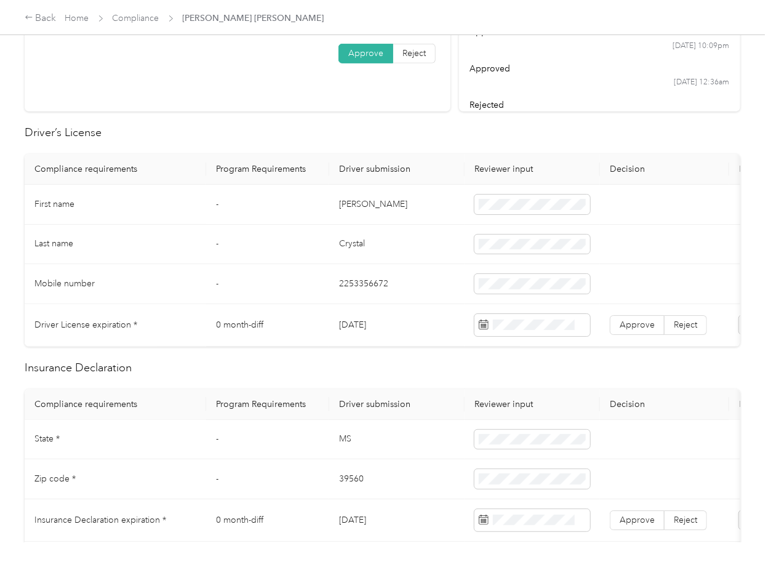
click at [363, 326] on td "[DATE]" at bounding box center [396, 325] width 135 height 42
copy td "[DATE]"
click at [638, 323] on span "Approve" at bounding box center [637, 324] width 35 height 10
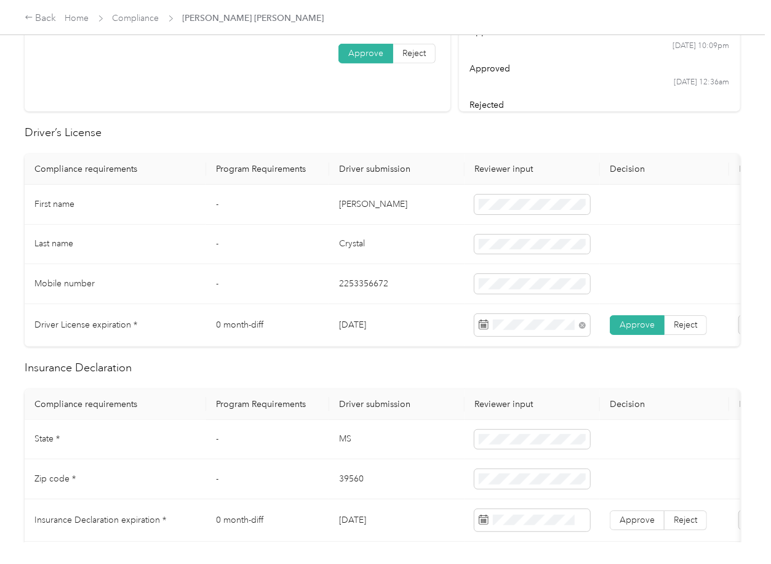
click at [188, 247] on td "Last name" at bounding box center [116, 245] width 182 height 40
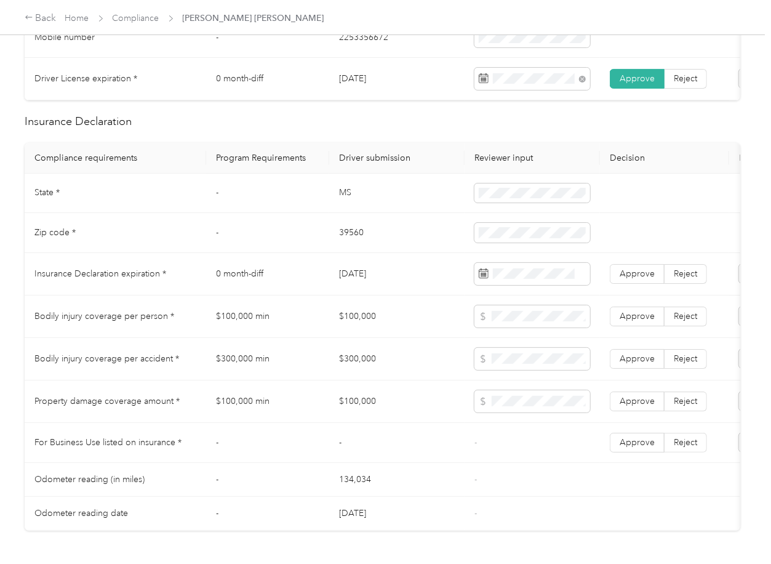
click at [351, 205] on td "MS" at bounding box center [396, 194] width 135 height 40
copy td "MS"
click at [340, 249] on td "39560" at bounding box center [396, 233] width 135 height 40
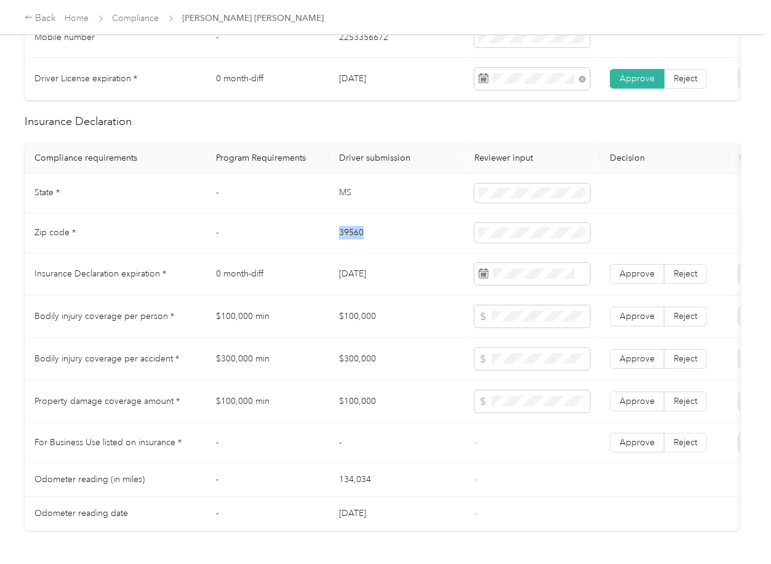
click at [340, 249] on td "39560" at bounding box center [396, 233] width 135 height 40
copy td "39560"
click at [468, 245] on td at bounding box center [532, 233] width 135 height 40
click at [441, 295] on td "[DATE]" at bounding box center [396, 274] width 135 height 42
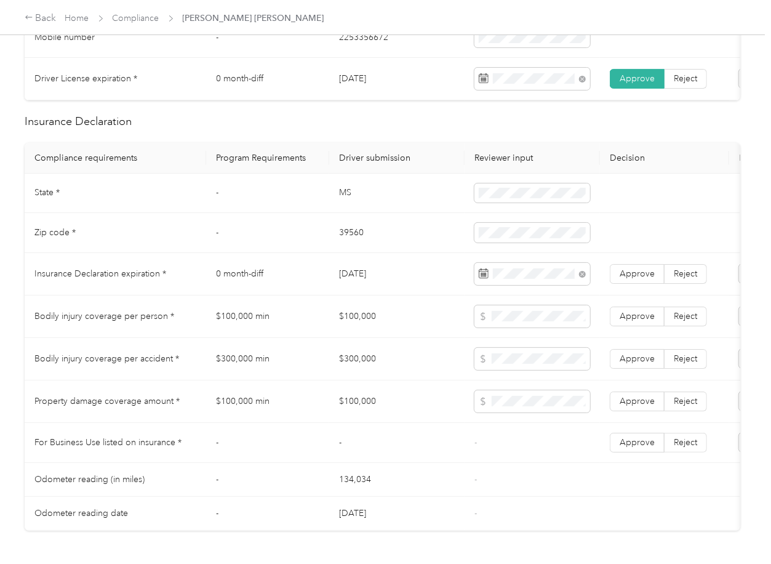
click at [287, 411] on td "$100,000 min" at bounding box center [267, 401] width 123 height 42
drag, startPoint x: 634, startPoint y: 285, endPoint x: 624, endPoint y: 290, distance: 11.0
click at [634, 279] on span "Approve" at bounding box center [637, 273] width 35 height 10
click at [366, 331] on td "$100,000" at bounding box center [396, 316] width 135 height 42
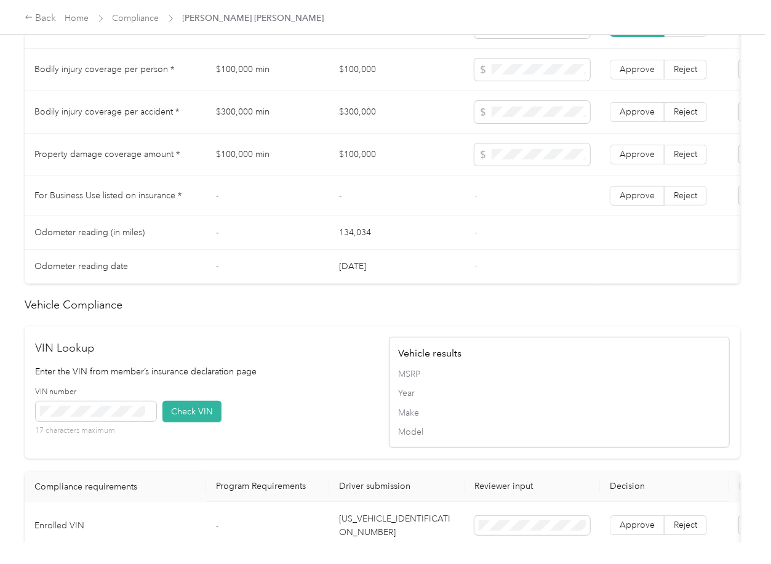
scroll to position [1074, 0]
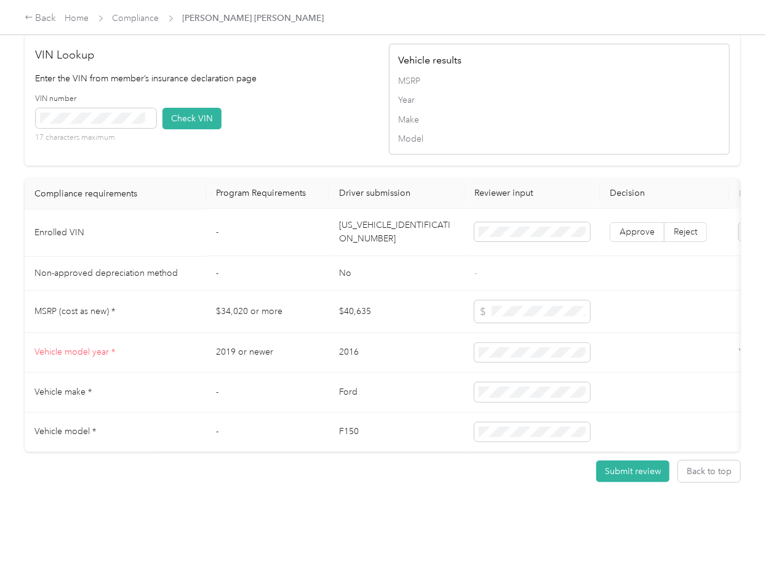
click at [368, 209] on td "[US_VEHICLE_IDENTIFICATION_NUMBER]" at bounding box center [396, 232] width 135 height 47
drag, startPoint x: 368, startPoint y: 209, endPoint x: 323, endPoint y: 211, distance: 45.0
click at [367, 210] on td "[US_VEHICLE_IDENTIFICATION_NUMBER]" at bounding box center [396, 232] width 135 height 47
copy td "[US_VEHICLE_IDENTIFICATION_NUMBER]"
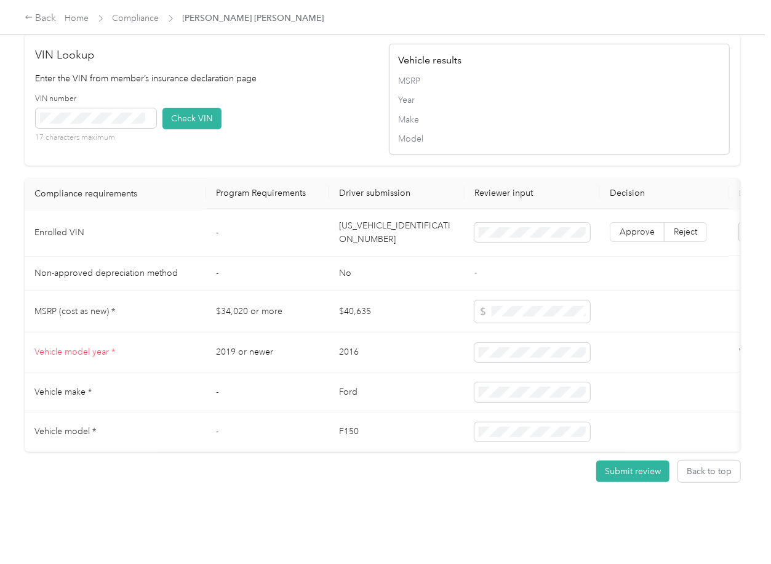
click at [239, 94] on div "VIN number 17 characters maximum Check VIN" at bounding box center [206, 123] width 341 height 58
click at [126, 108] on span at bounding box center [96, 118] width 121 height 20
click at [182, 108] on button "Check VIN" at bounding box center [192, 119] width 59 height 22
click at [620, 227] on span "Approve" at bounding box center [637, 232] width 35 height 10
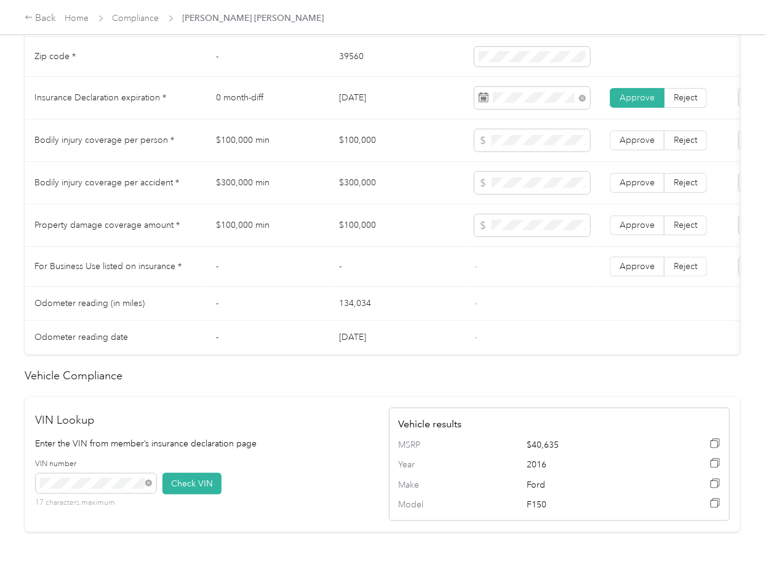
scroll to position [664, 0]
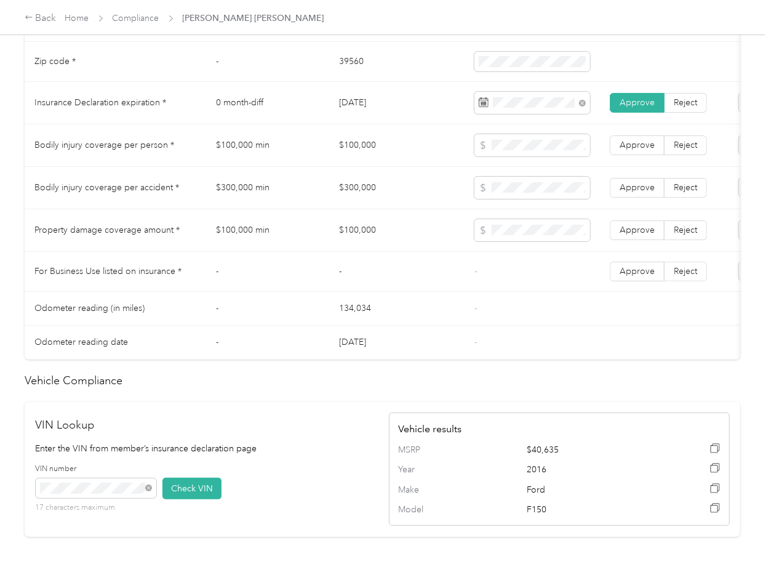
click at [350, 149] on td "$100,000" at bounding box center [396, 145] width 135 height 42
click at [356, 203] on td "$300,000" at bounding box center [396, 188] width 135 height 42
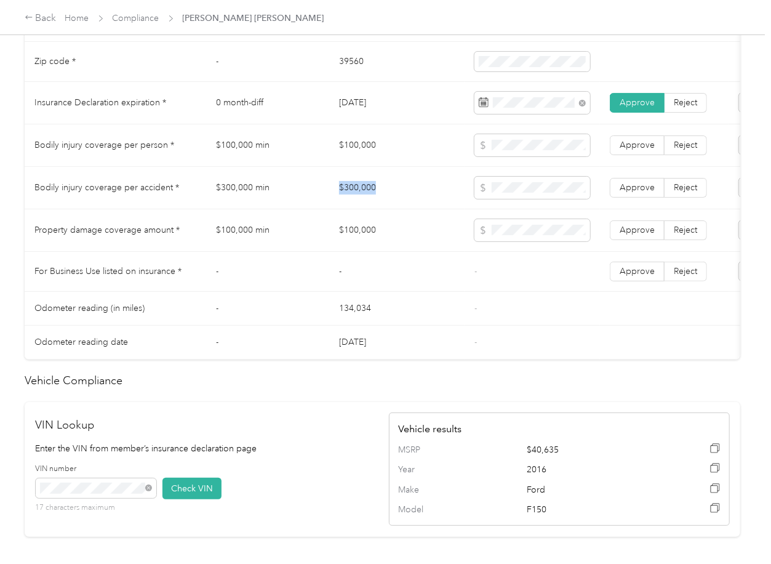
click at [356, 203] on td "$300,000" at bounding box center [396, 188] width 135 height 42
click at [661, 193] on label "Approve" at bounding box center [637, 188] width 55 height 20
click at [639, 146] on label "Approve" at bounding box center [637, 145] width 55 height 20
click at [643, 235] on span "Approve" at bounding box center [637, 230] width 35 height 10
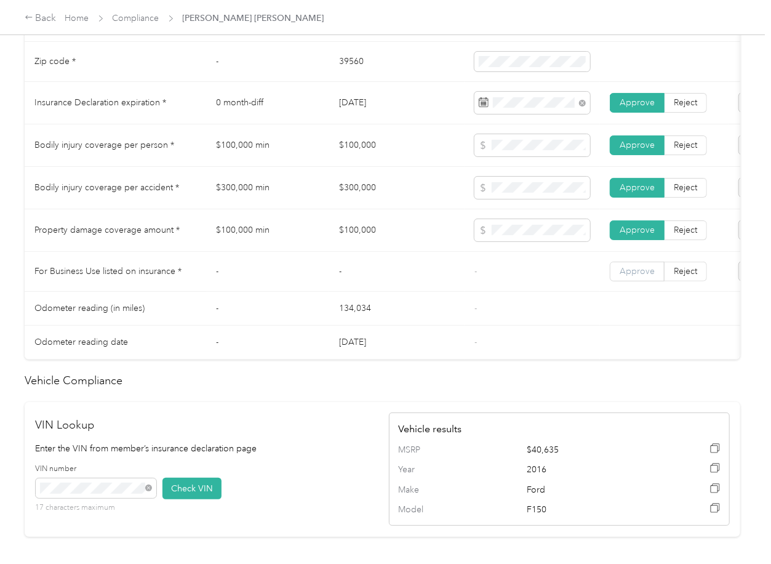
drag, startPoint x: 639, startPoint y: 283, endPoint x: 617, endPoint y: 288, distance: 22.2
click at [639, 276] on span "Approve" at bounding box center [637, 271] width 35 height 10
click at [382, 292] on td "-" at bounding box center [396, 272] width 135 height 40
click at [318, 265] on td "-" at bounding box center [267, 272] width 123 height 40
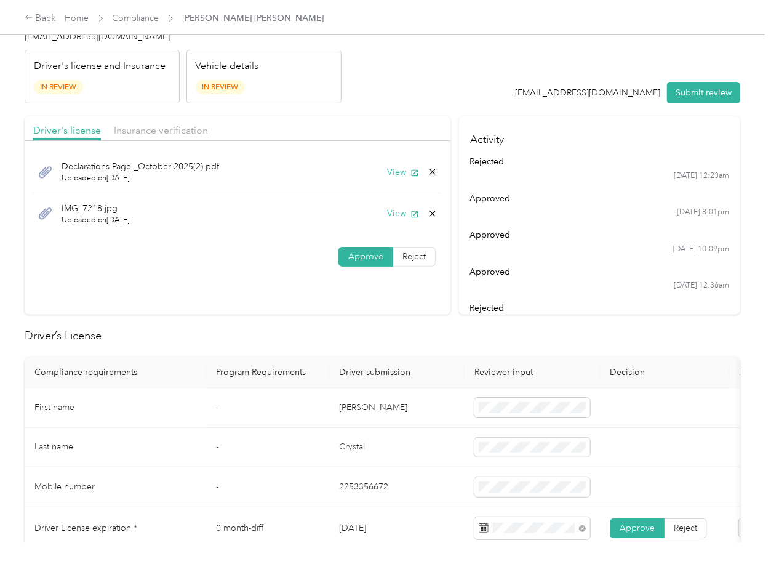
scroll to position [0, 0]
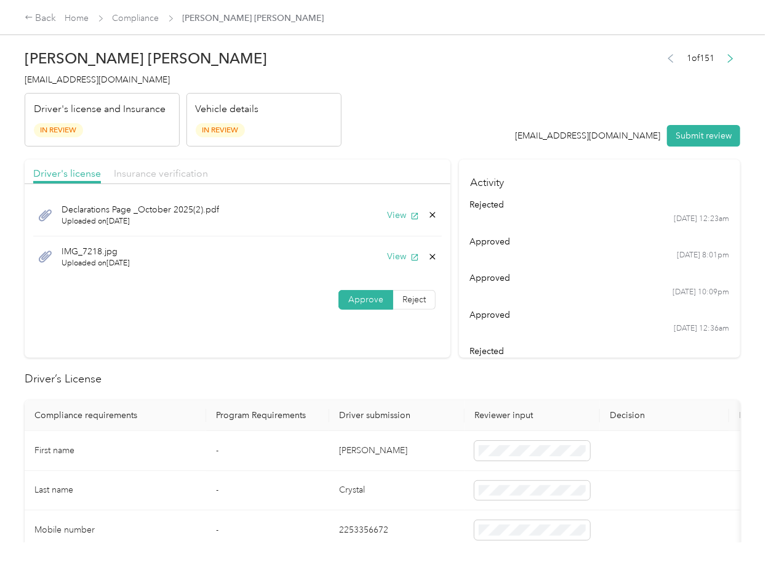
click at [143, 175] on span "Insurance verification" at bounding box center [161, 173] width 94 height 12
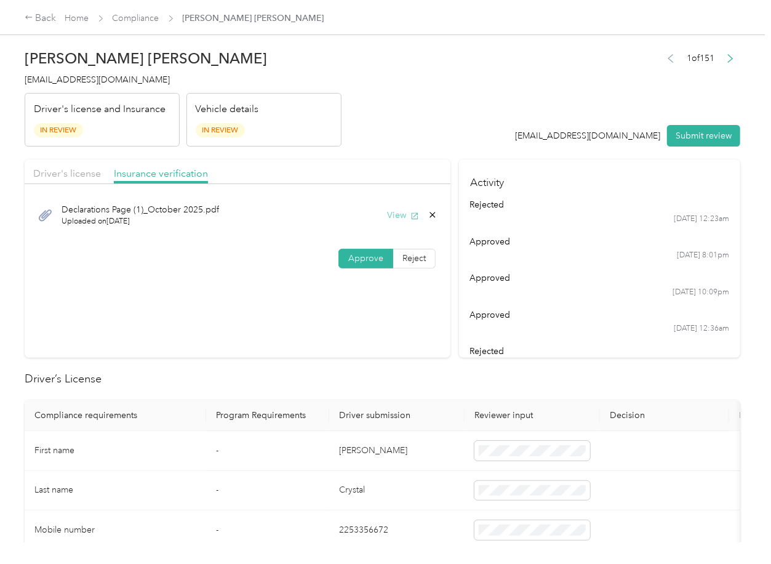
click at [404, 211] on button "View" at bounding box center [403, 215] width 32 height 13
click at [429, 212] on icon at bounding box center [433, 215] width 10 height 10
click at [395, 224] on button "Yes" at bounding box center [398, 225] width 24 height 20
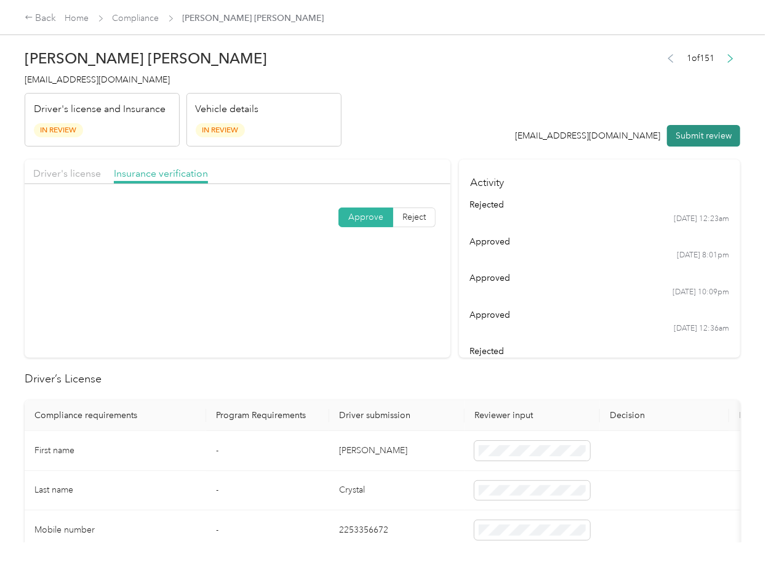
click at [700, 139] on button "Submit review" at bounding box center [703, 136] width 73 height 22
click at [72, 78] on span "[EMAIL_ADDRESS][DOMAIN_NAME]" at bounding box center [97, 79] width 145 height 10
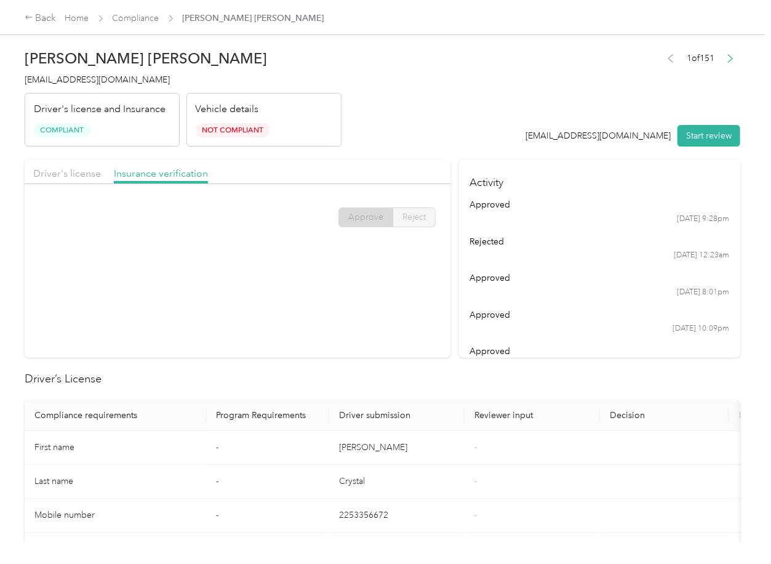
click at [507, 316] on div "approved" at bounding box center [600, 314] width 260 height 13
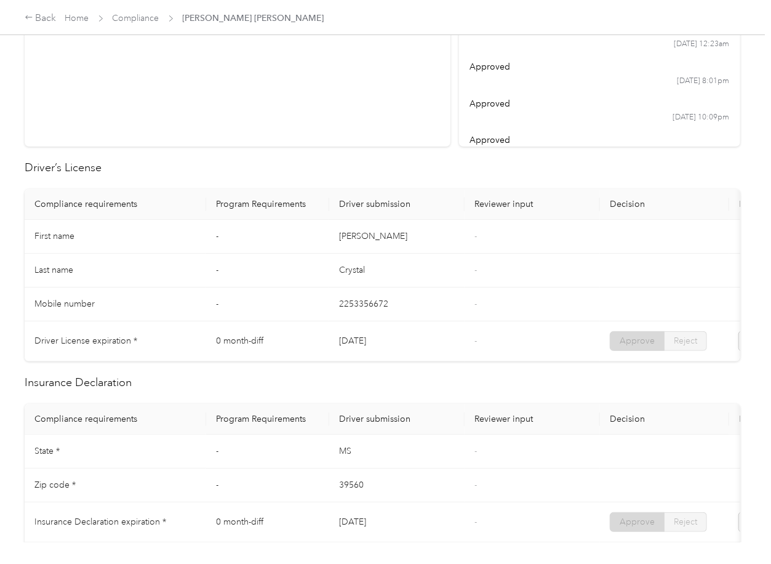
scroll to position [574, 0]
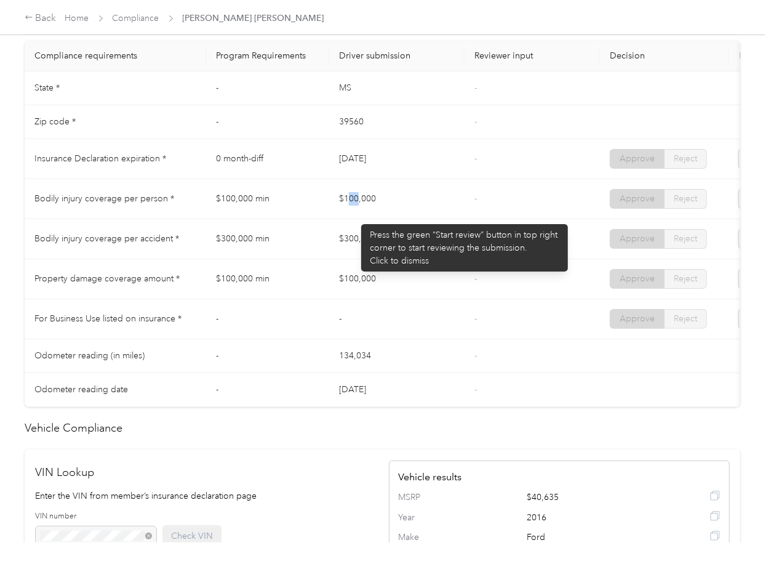
click at [368, 217] on td "$100,000" at bounding box center [396, 199] width 135 height 40
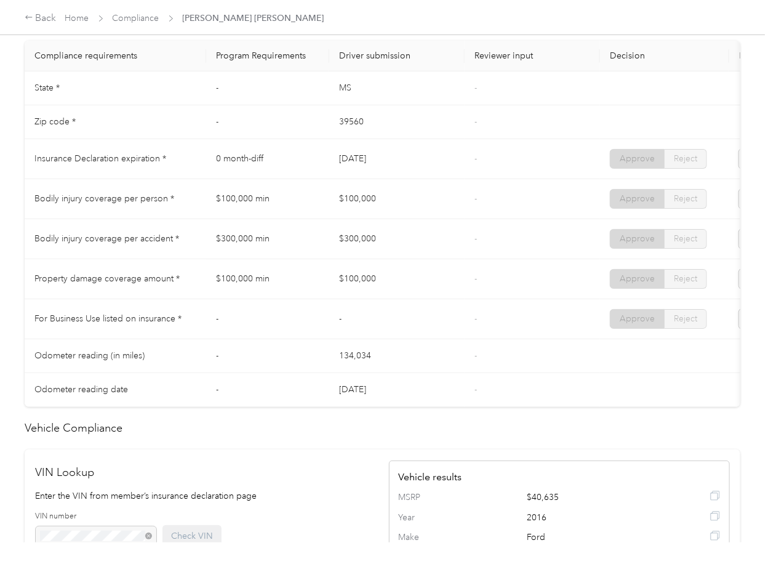
click at [408, 282] on td "$100,000" at bounding box center [396, 279] width 135 height 40
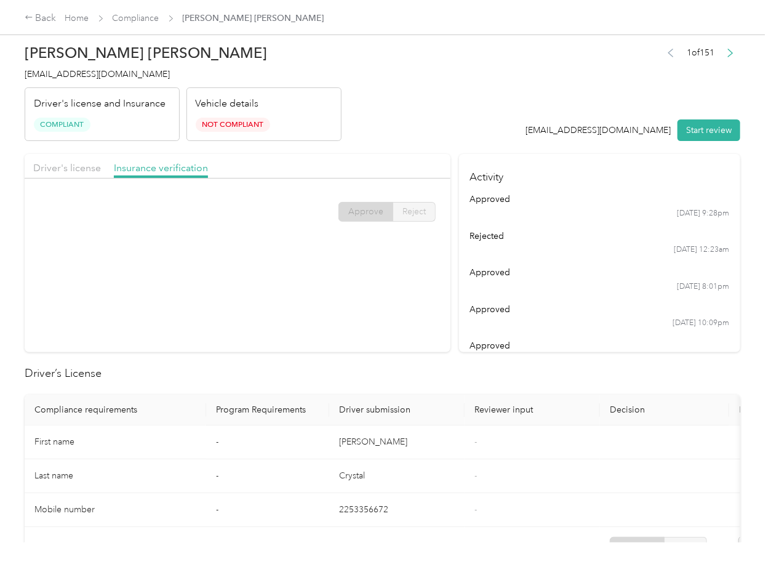
scroll to position [0, 0]
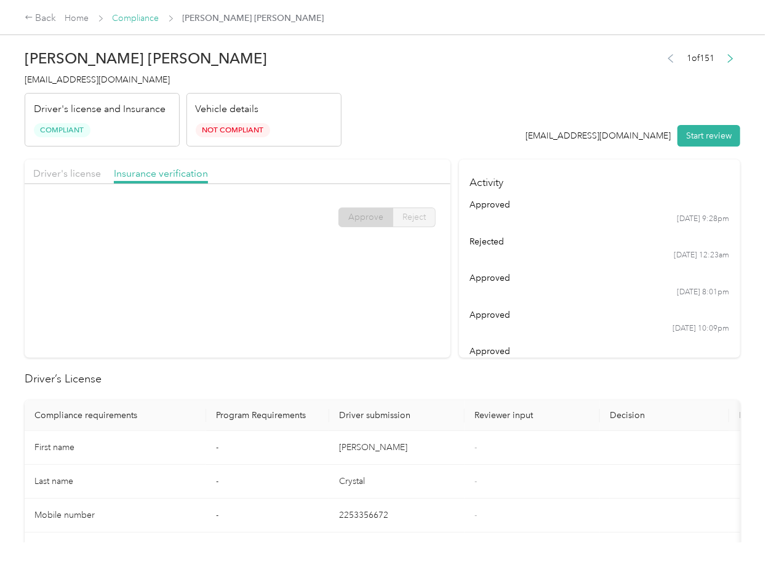
click at [138, 18] on link "Compliance" at bounding box center [136, 18] width 47 height 10
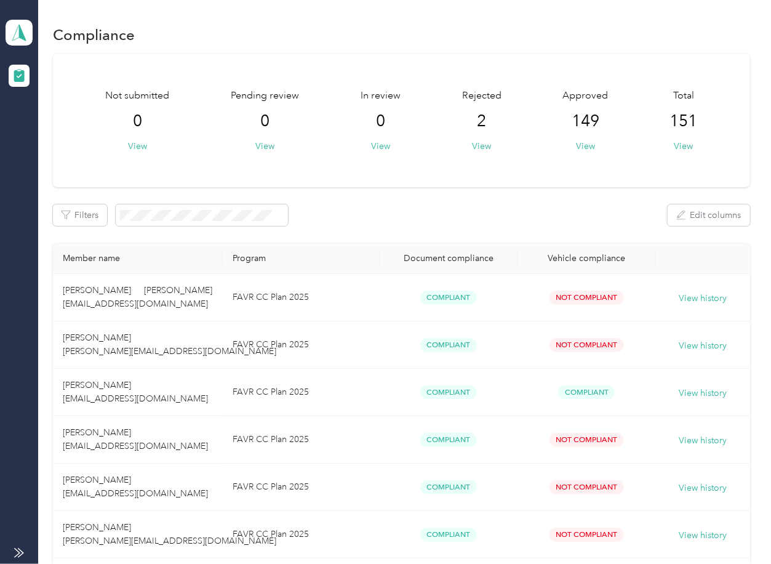
click at [340, 215] on div "Filters Edit columns" at bounding box center [401, 215] width 697 height 22
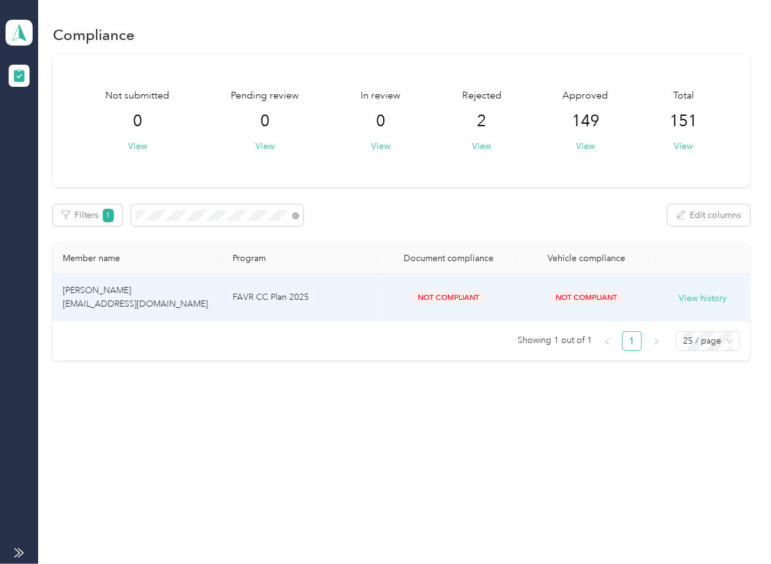
click at [143, 305] on span "[PERSON_NAME] [EMAIL_ADDRESS][DOMAIN_NAME]" at bounding box center [135, 297] width 145 height 24
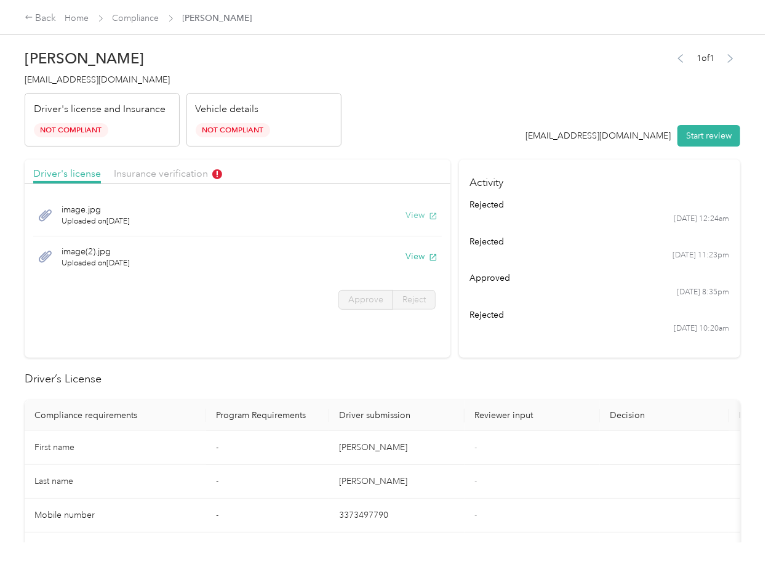
click at [406, 214] on button "View" at bounding box center [422, 215] width 32 height 13
click at [419, 256] on button "View" at bounding box center [422, 256] width 32 height 13
click at [364, 168] on div "Driver's license Insurance verification" at bounding box center [238, 171] width 426 height 25
click at [158, 166] on div "Insurance verification" at bounding box center [168, 173] width 108 height 15
click at [169, 171] on span "Insurance verification" at bounding box center [168, 173] width 108 height 12
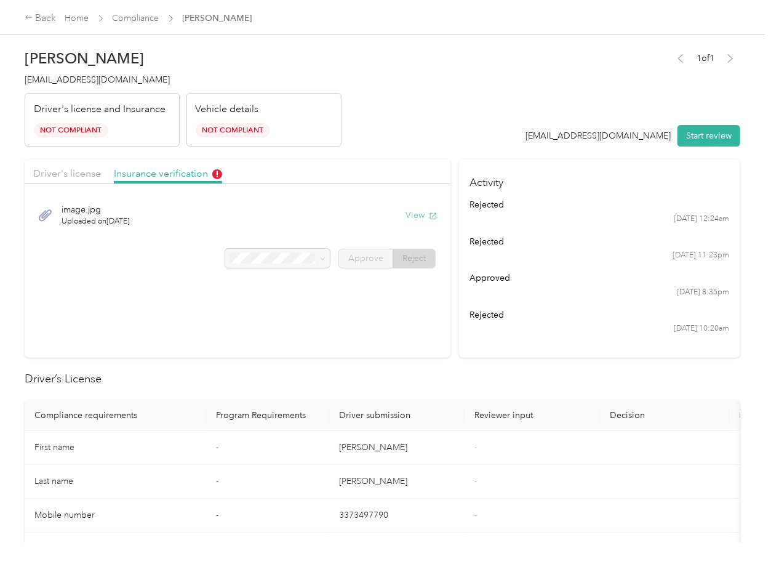
click at [406, 212] on button "View" at bounding box center [422, 215] width 32 height 13
click at [143, 15] on link "Compliance" at bounding box center [136, 18] width 47 height 10
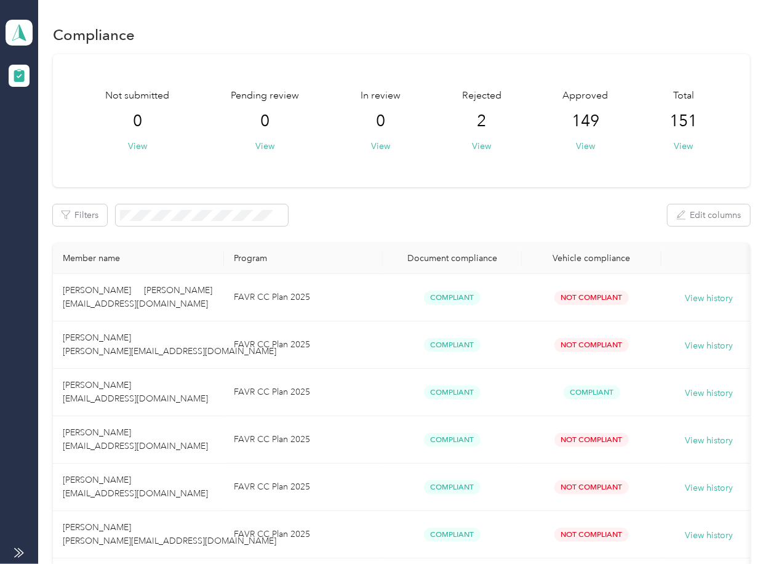
click at [449, 211] on div "Filters Edit columns" at bounding box center [401, 215] width 697 height 22
click at [8, 37] on span at bounding box center [19, 33] width 27 height 26
click at [47, 122] on div "Log out" at bounding box center [39, 128] width 47 height 13
